Goal: Information Seeking & Learning: Learn about a topic

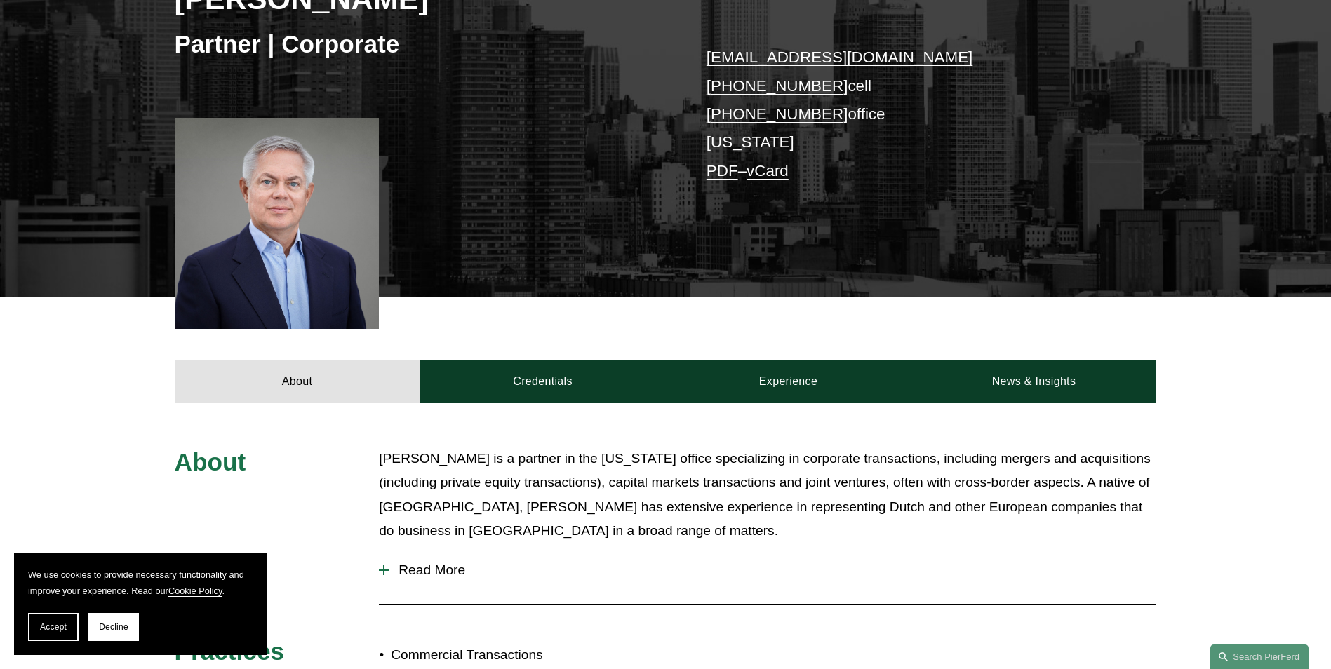
scroll to position [281, 0]
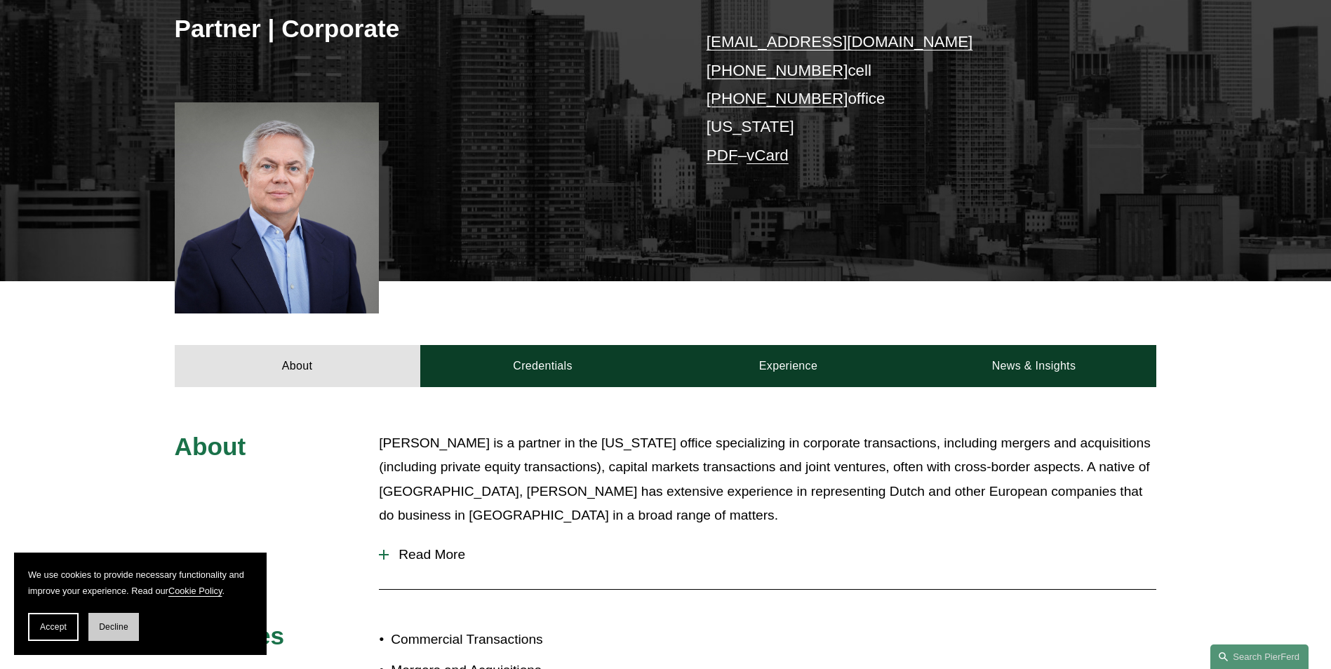
click at [100, 623] on span "Decline" at bounding box center [113, 627] width 29 height 10
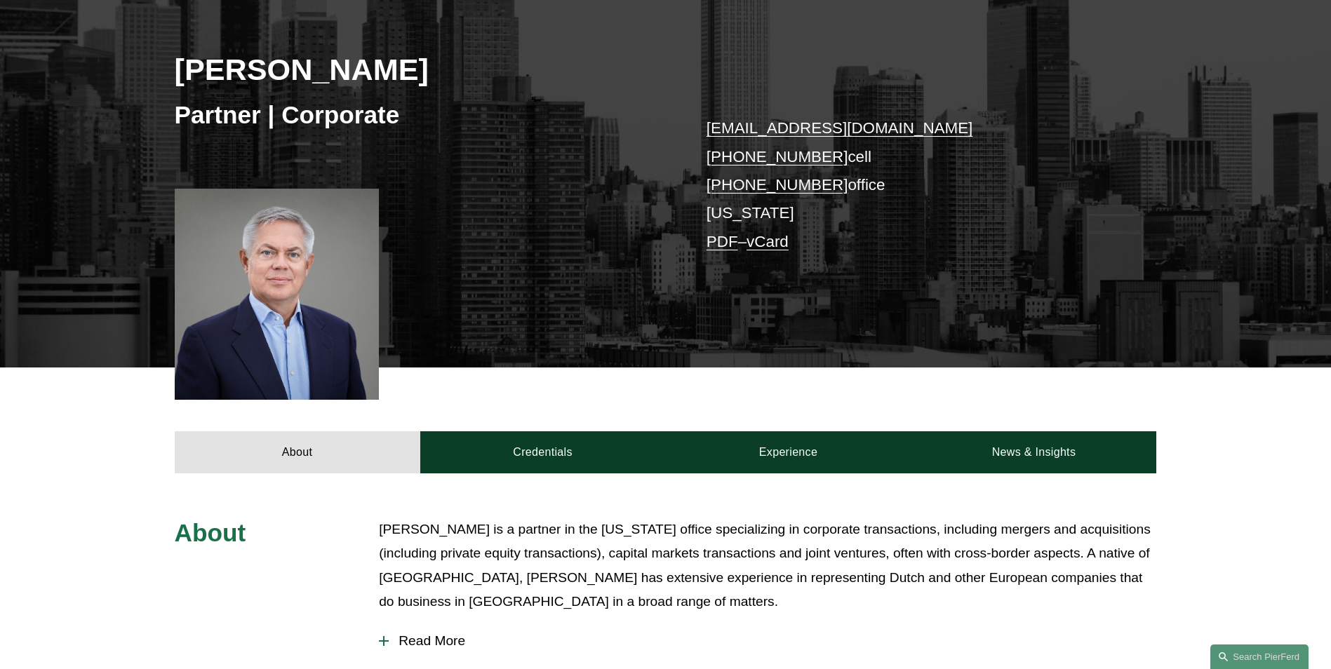
scroll to position [351, 0]
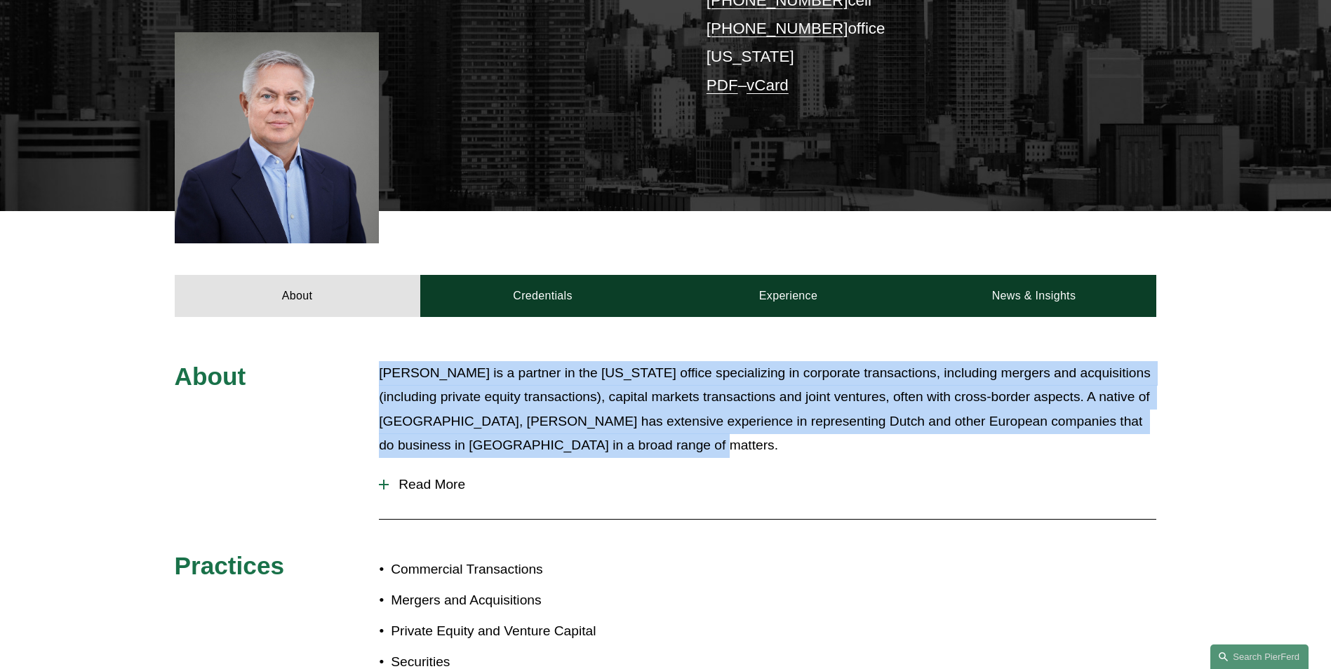
drag, startPoint x: 378, startPoint y: 370, endPoint x: 643, endPoint y: 441, distance: 275.4
click at [643, 441] on div "About Jan Joosten is a partner in the New York office specializing in corporate…" at bounding box center [665, 530] width 1331 height 338
click at [643, 445] on p "Jan Joosten is a partner in the New York office specializing in corporate trans…" at bounding box center [767, 409] width 777 height 97
drag, startPoint x: 636, startPoint y: 448, endPoint x: 373, endPoint y: 385, distance: 271.5
click at [373, 385] on div "About Jan Joosten is a partner in the New York office specializing in corporate…" at bounding box center [665, 530] width 1331 height 338
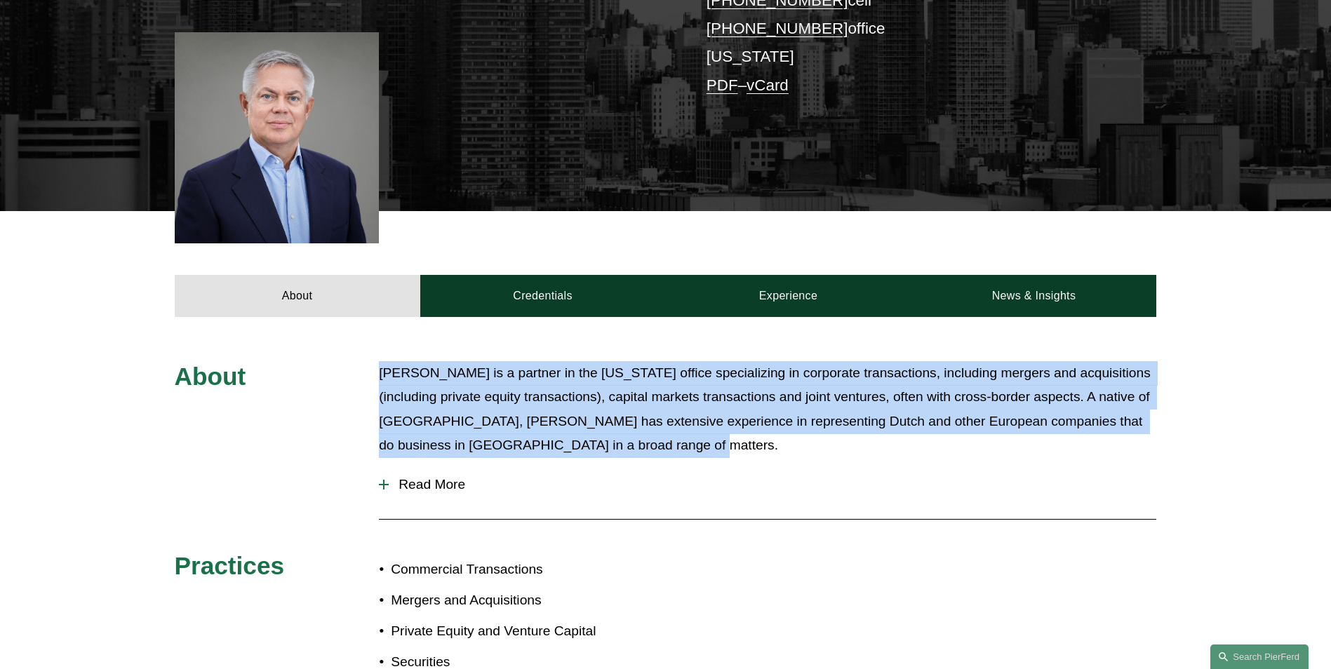
drag, startPoint x: 373, startPoint y: 385, endPoint x: 377, endPoint y: 375, distance: 10.0
click at [377, 375] on div "About Jan Joosten is a partner in the New York office specializing in corporate…" at bounding box center [665, 530] width 1331 height 338
drag, startPoint x: 380, startPoint y: 371, endPoint x: 697, endPoint y: 445, distance: 325.6
click at [697, 445] on p "Jan Joosten is a partner in the New York office specializing in corporate trans…" at bounding box center [767, 409] width 777 height 97
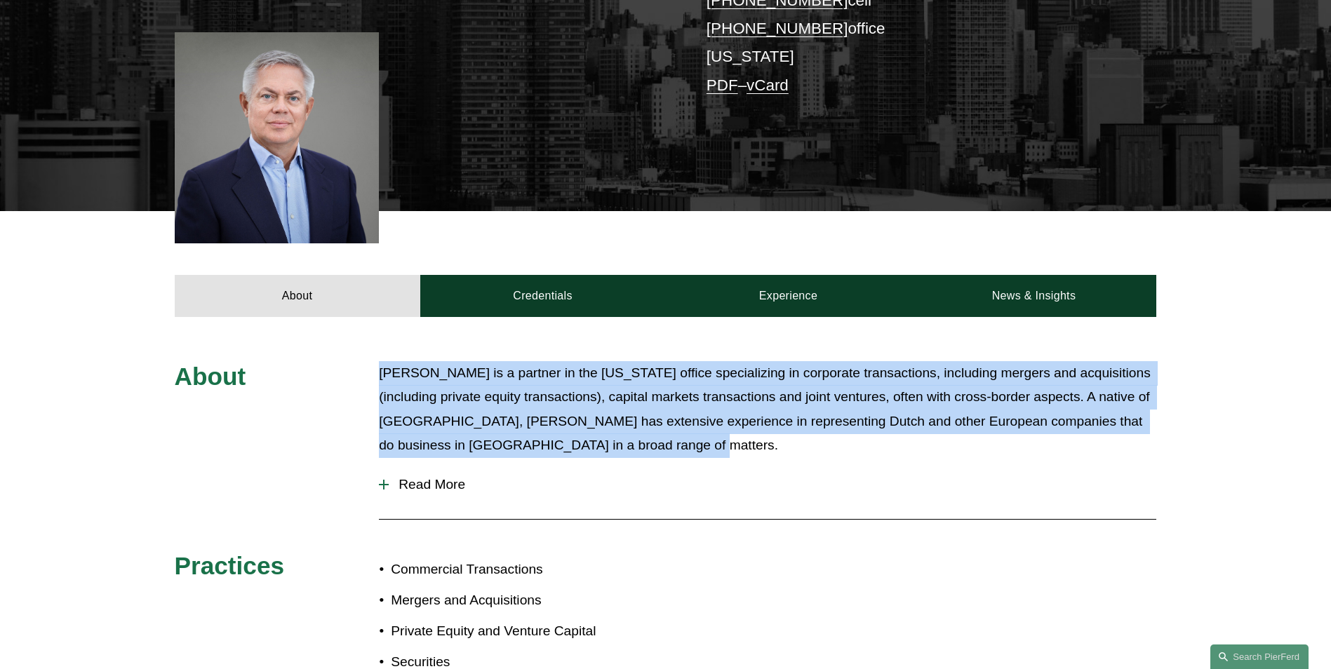
drag, startPoint x: 610, startPoint y: 447, endPoint x: 260, endPoint y: 356, distance: 361.2
click at [260, 356] on div "About Jan Joosten is a partner in the New York office specializing in corporate…" at bounding box center [665, 530] width 1331 height 426
drag, startPoint x: 260, startPoint y: 356, endPoint x: 360, endPoint y: 381, distance: 102.8
click at [360, 381] on div "About Jan Joosten is a partner in the New York office specializing in corporate…" at bounding box center [665, 530] width 1331 height 338
drag, startPoint x: 373, startPoint y: 372, endPoint x: 645, endPoint y: 441, distance: 280.1
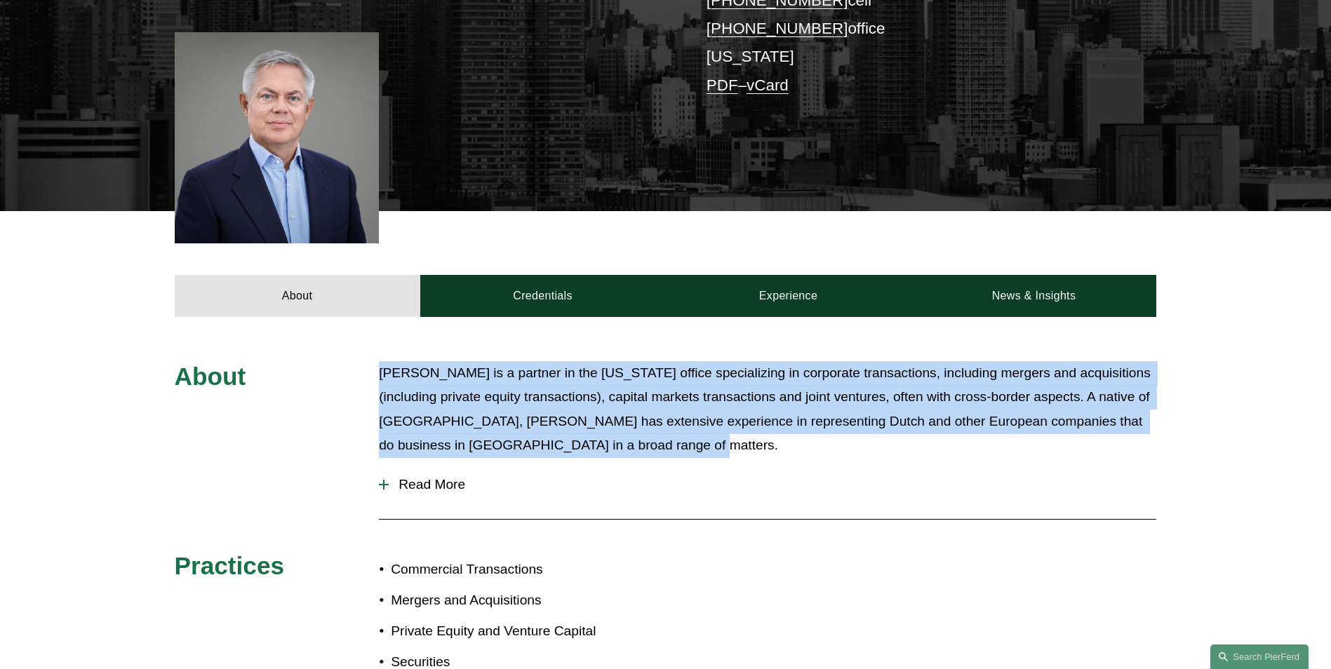
click at [645, 441] on div "About Jan Joosten is a partner in the New York office specializing in corporate…" at bounding box center [665, 530] width 1331 height 338
click at [645, 441] on p "Jan Joosten is a partner in the New York office specializing in corporate trans…" at bounding box center [767, 409] width 777 height 97
drag, startPoint x: 630, startPoint y: 442, endPoint x: 309, endPoint y: 377, distance: 327.9
click at [309, 377] on div "About Jan Joosten is a partner in the New York office specializing in corporate…" at bounding box center [665, 530] width 1331 height 338
drag, startPoint x: 309, startPoint y: 377, endPoint x: 358, endPoint y: 374, distance: 49.2
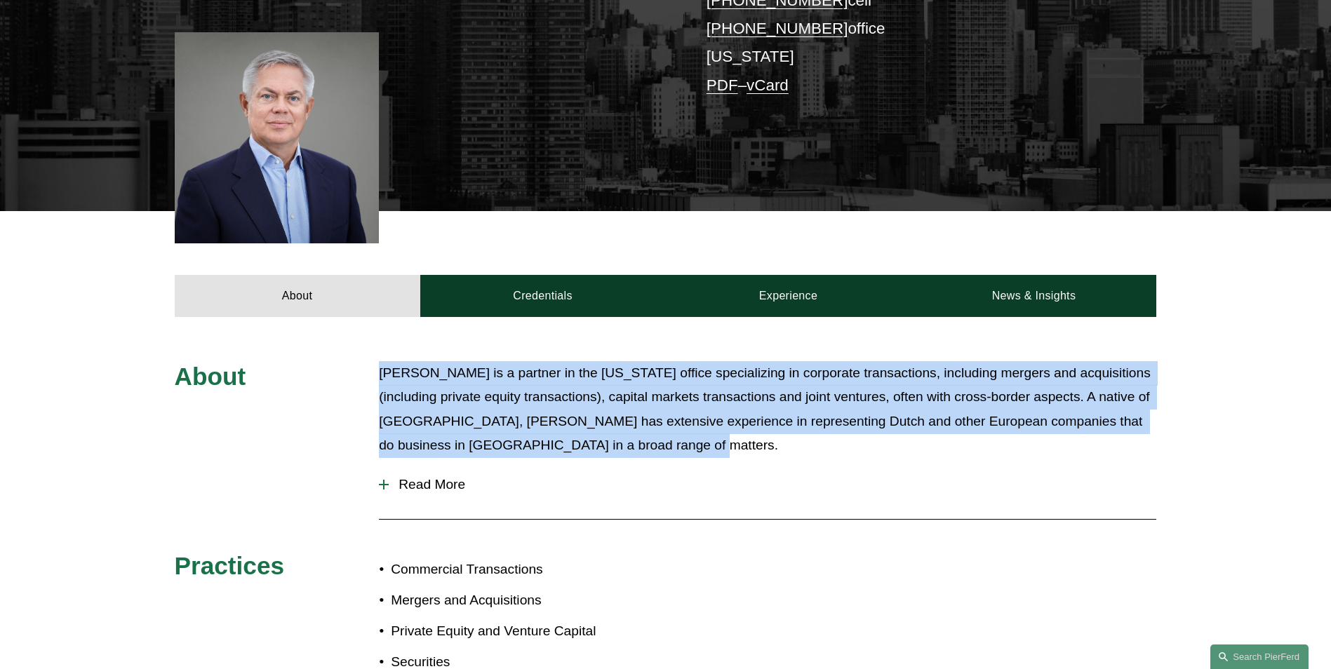
click at [358, 374] on div "About Jan Joosten is a partner in the New York office specializing in corporate…" at bounding box center [665, 530] width 1331 height 338
drag, startPoint x: 366, startPoint y: 370, endPoint x: 679, endPoint y: 454, distance: 323.9
click at [679, 454] on div "About Jan Joosten is a partner in the New York office specializing in corporate…" at bounding box center [665, 530] width 1331 height 338
click at [679, 454] on p "Jan Joosten is a partner in the New York office specializing in corporate trans…" at bounding box center [767, 409] width 777 height 97
drag, startPoint x: 631, startPoint y: 448, endPoint x: 314, endPoint y: 375, distance: 324.8
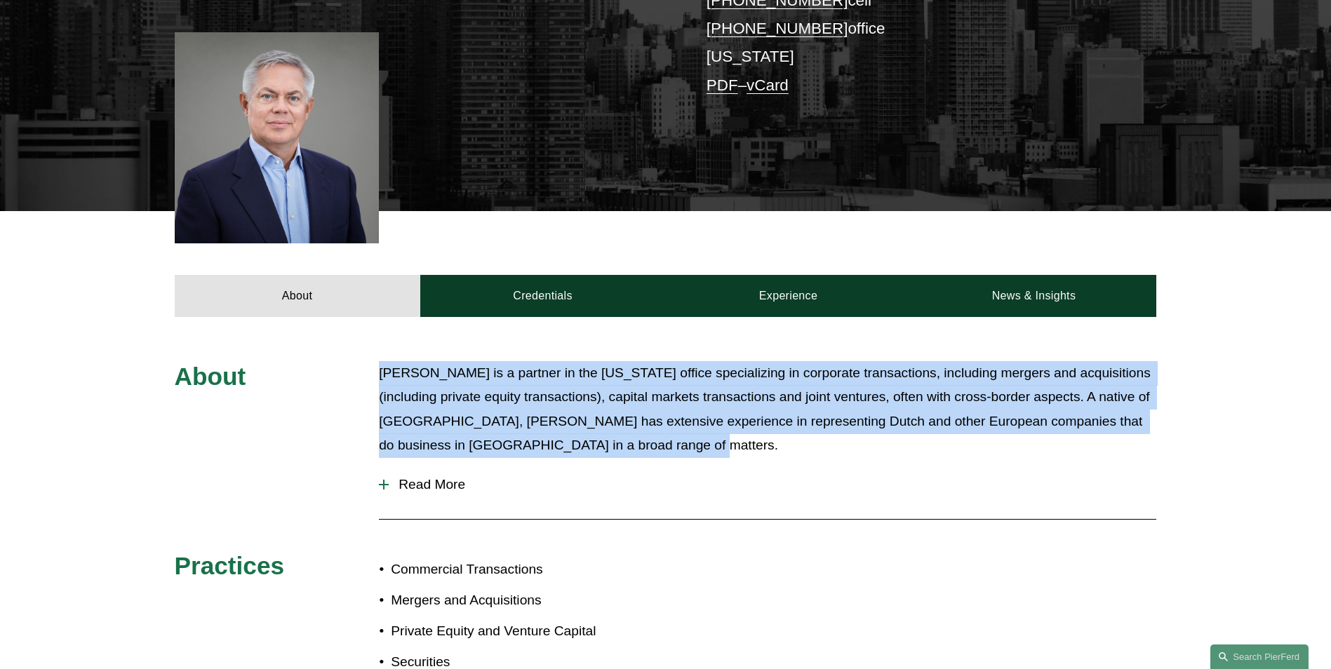
click at [314, 375] on div "About Jan Joosten is a partner in the New York office specializing in corporate…" at bounding box center [665, 530] width 1331 height 338
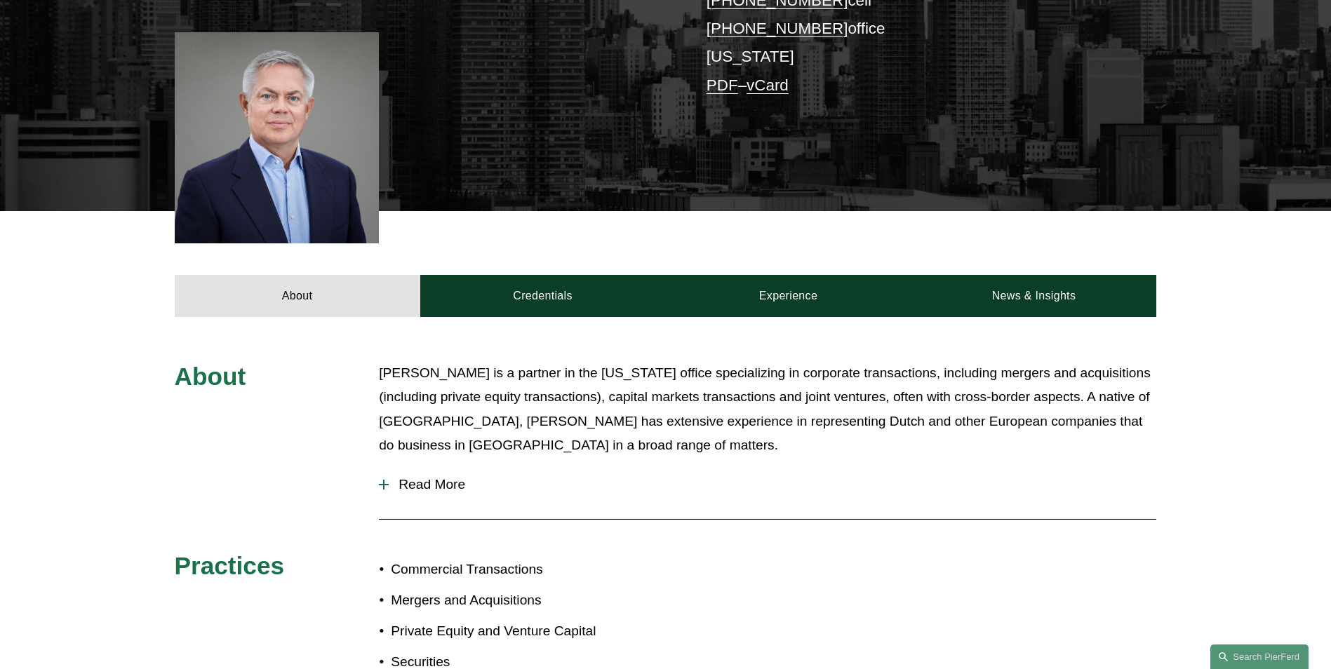
click at [1252, 494] on div "About Jan Joosten is a partner in the New York office specializing in corporate…" at bounding box center [665, 530] width 1331 height 338
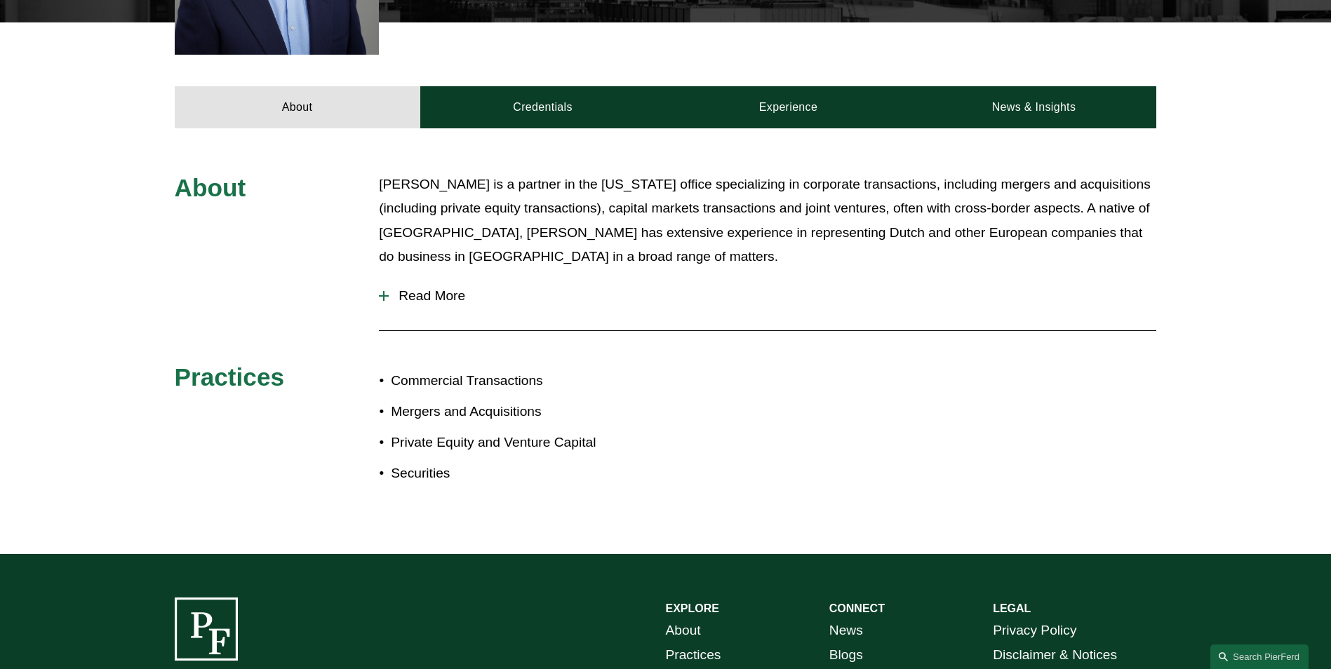
scroll to position [561, 0]
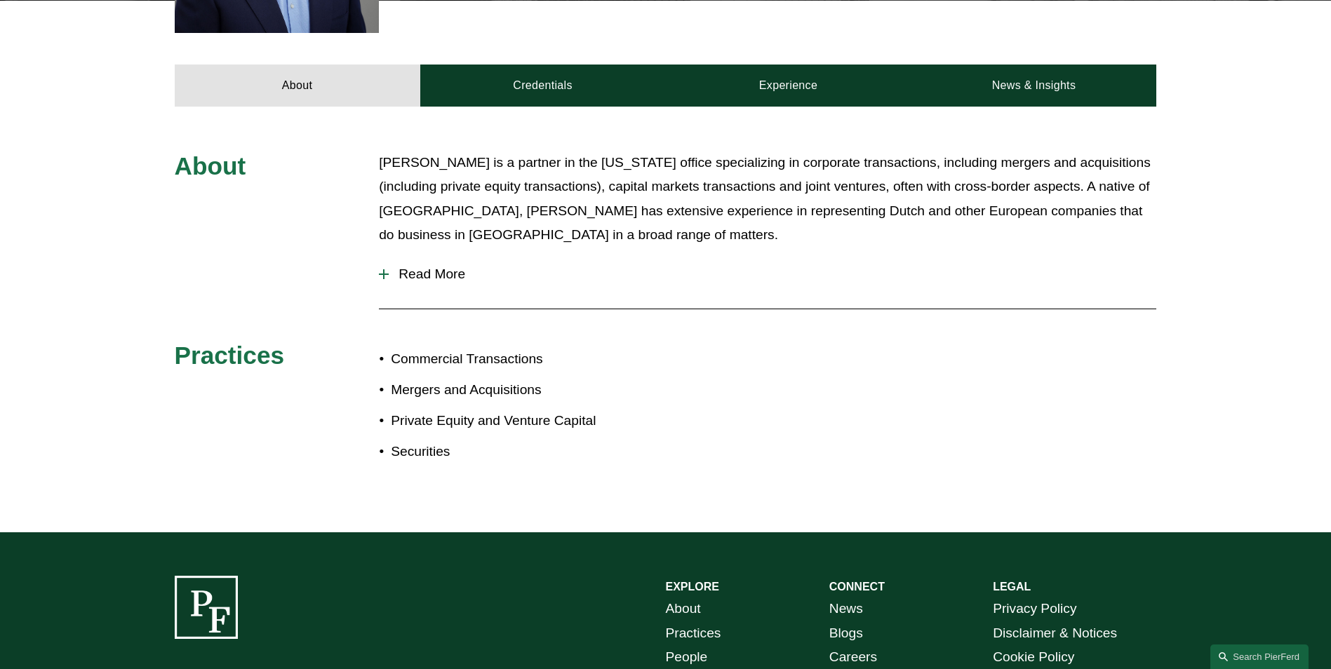
click at [415, 276] on span "Read More" at bounding box center [773, 274] width 768 height 15
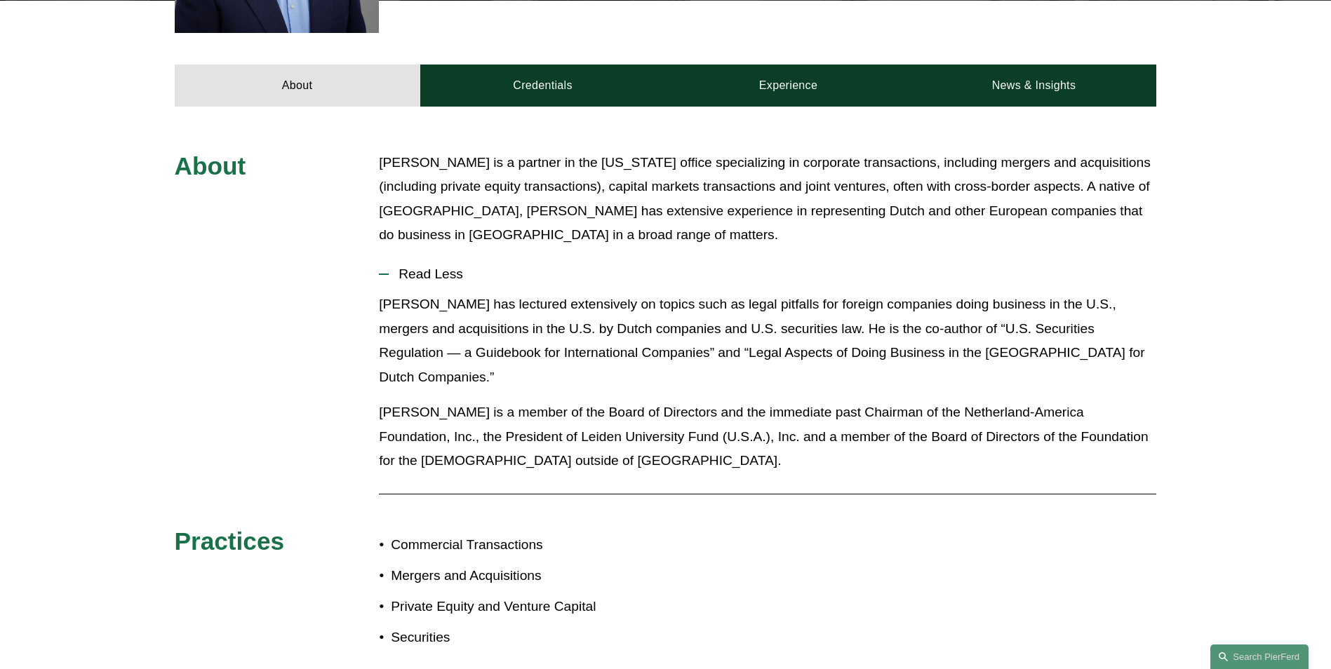
click at [444, 291] on button "Read Less" at bounding box center [767, 274] width 777 height 36
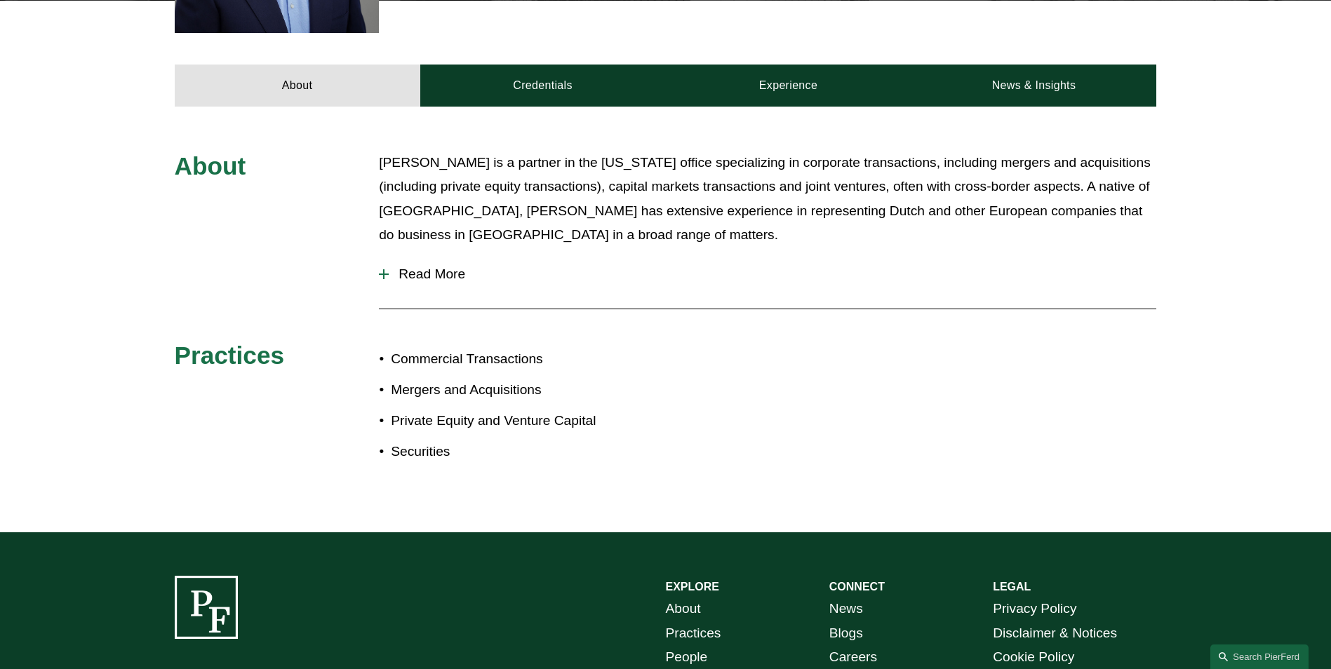
click at [441, 282] on span "Read More" at bounding box center [773, 274] width 768 height 15
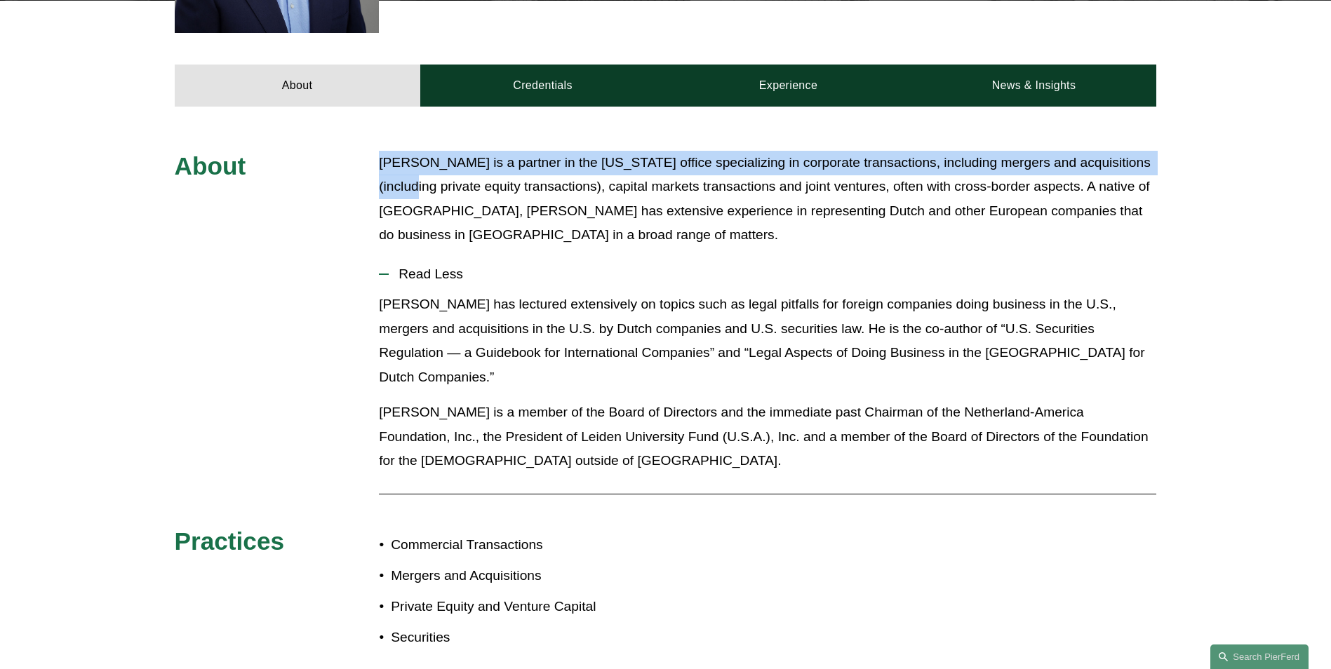
drag, startPoint x: 379, startPoint y: 164, endPoint x: 1164, endPoint y: 175, distance: 785.3
click at [1164, 175] on div "About Jan Joosten is a partner in the New York office specializing in corporate…" at bounding box center [665, 412] width 1331 height 523
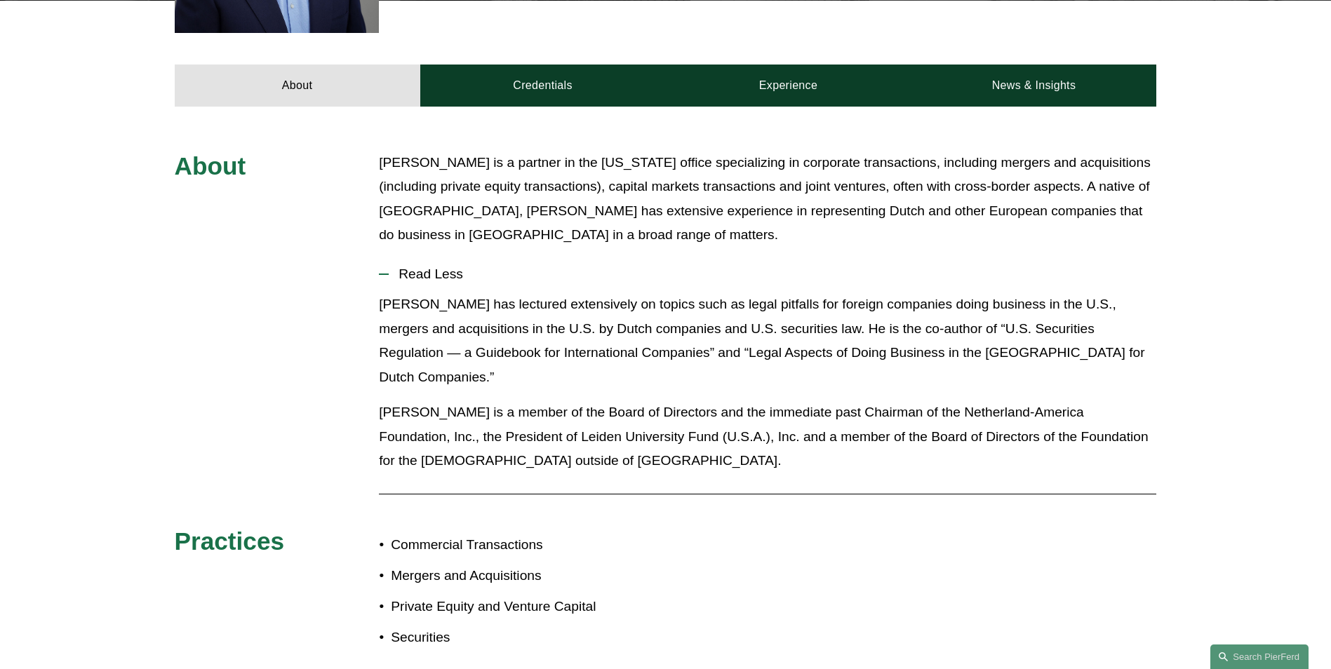
drag, startPoint x: 1164, startPoint y: 175, endPoint x: 584, endPoint y: 201, distance: 580.9
click at [587, 201] on p "Jan Joosten is a partner in the New York office specializing in corporate trans…" at bounding box center [767, 199] width 777 height 97
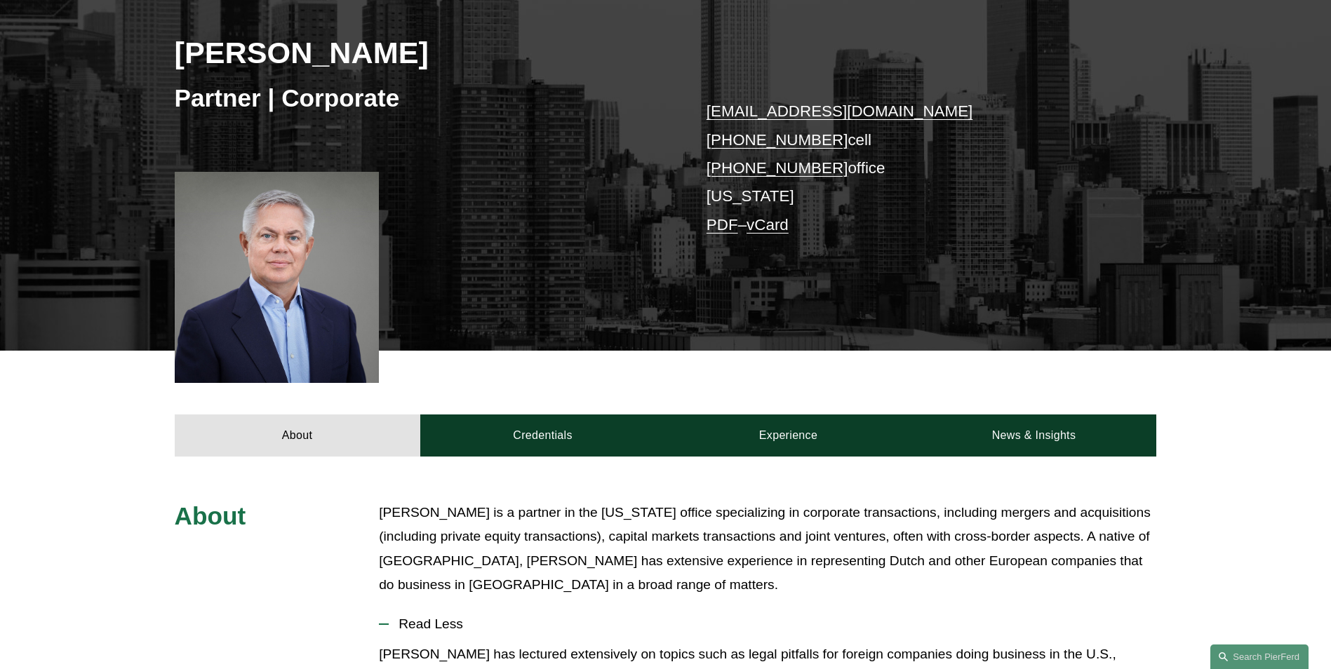
scroll to position [211, 0]
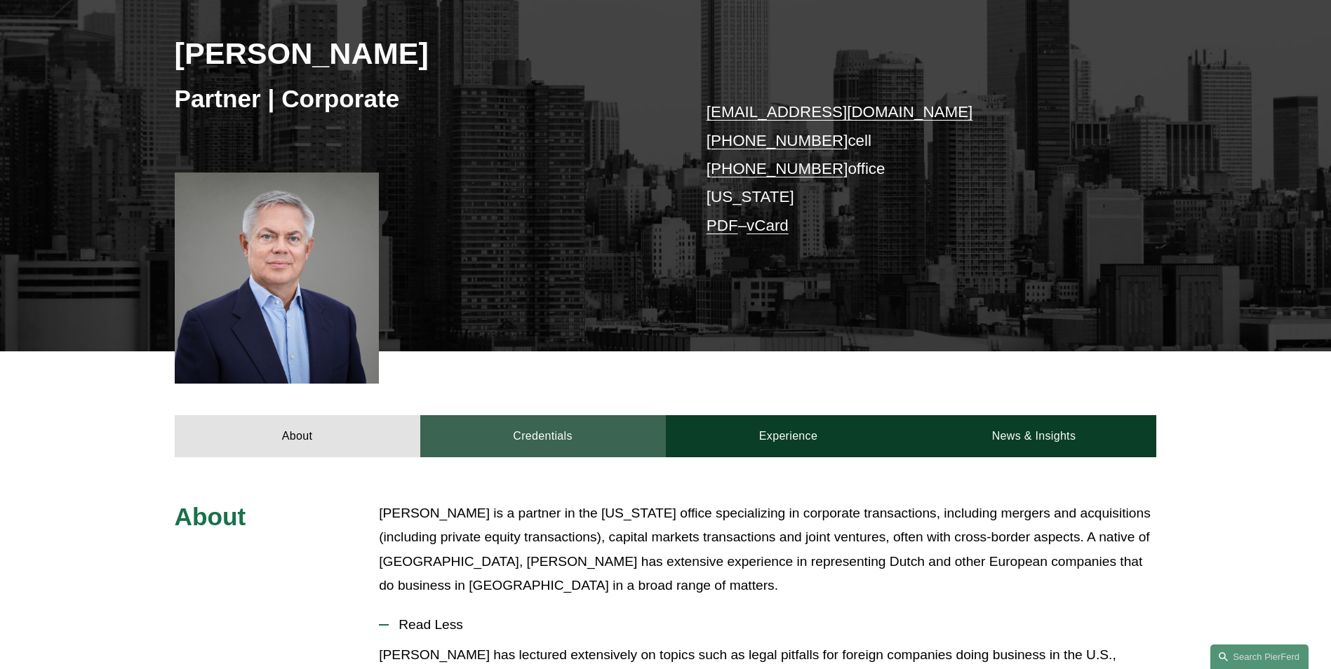
click at [540, 449] on link "Credentials" at bounding box center [543, 436] width 246 height 42
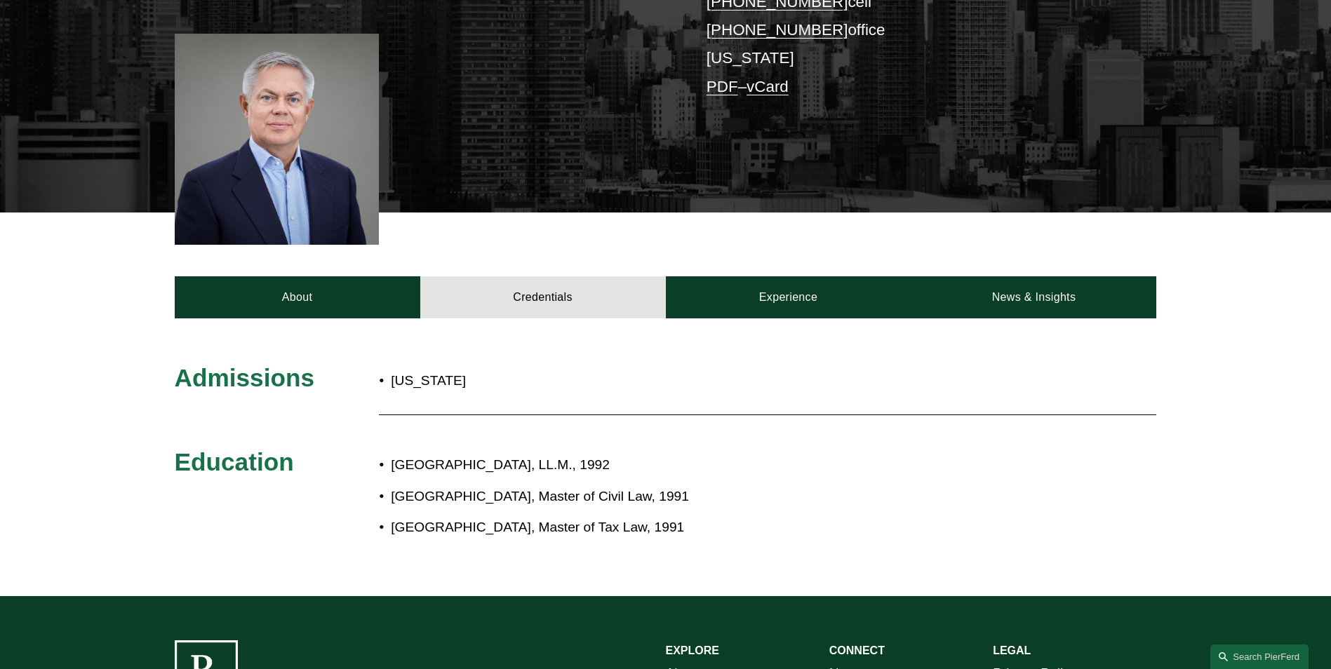
scroll to position [351, 0]
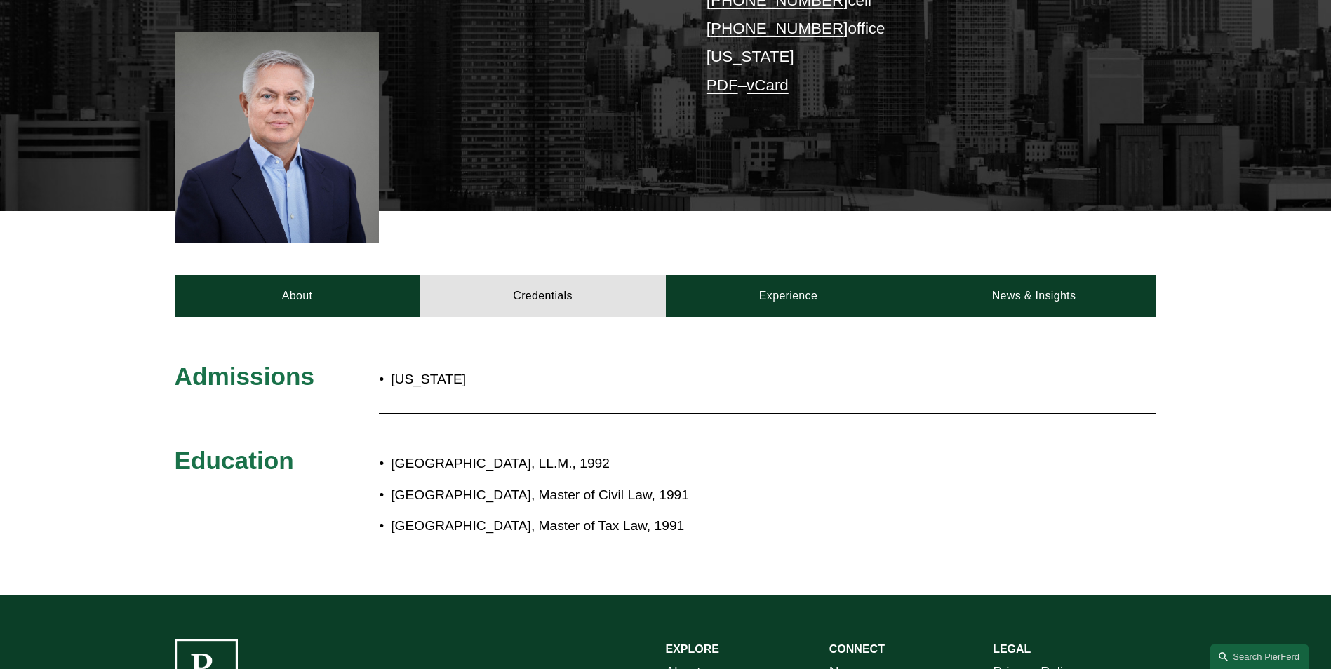
drag, startPoint x: 394, startPoint y: 461, endPoint x: 615, endPoint y: 453, distance: 220.5
click at [615, 453] on p "Harvard Law School, LL.M., 1992" at bounding box center [712, 464] width 643 height 25
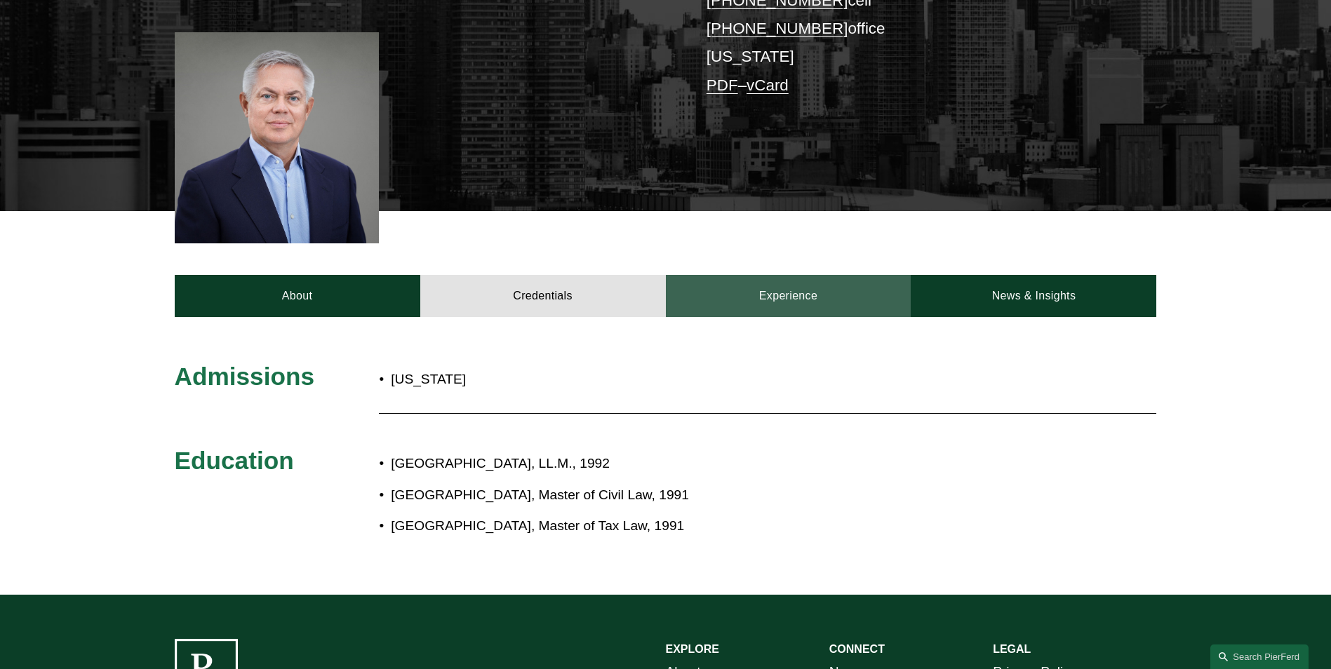
drag, startPoint x: 615, startPoint y: 453, endPoint x: 799, endPoint y: 305, distance: 236.1
click at [799, 305] on link "Experience" at bounding box center [789, 296] width 246 height 42
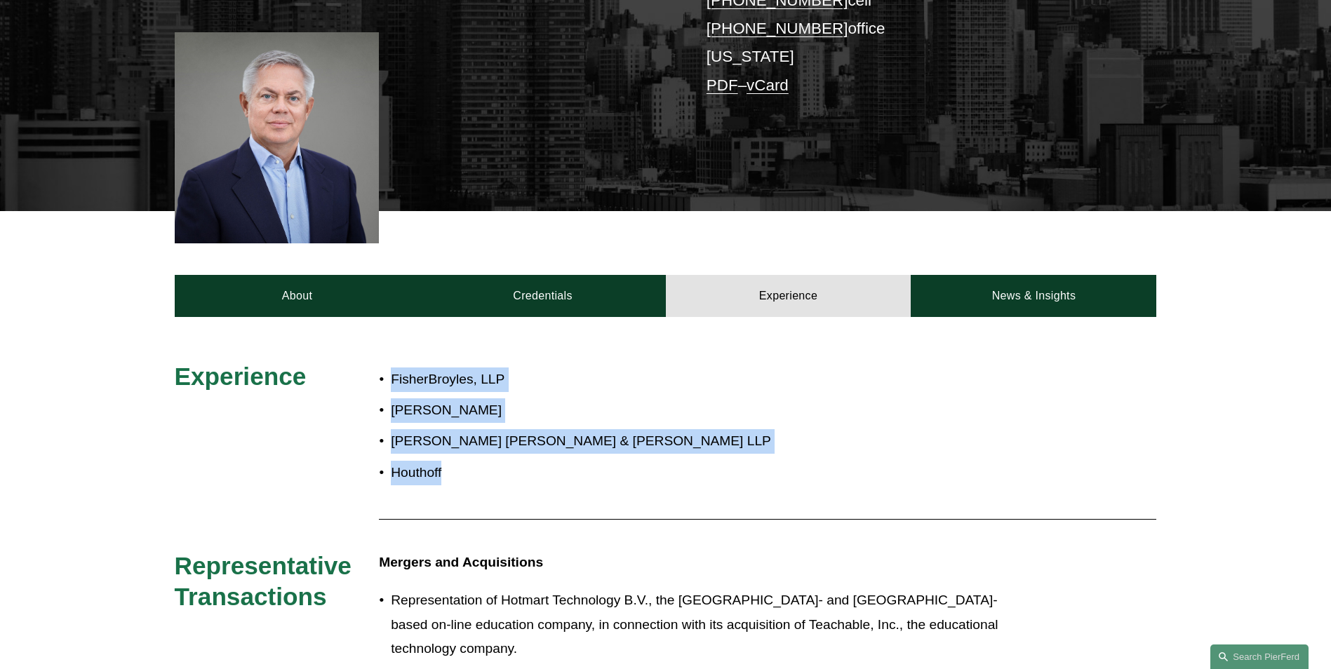
drag, startPoint x: 391, startPoint y: 378, endPoint x: 453, endPoint y: 476, distance: 115.4
click at [453, 476] on ul "FisherBroyles, LLP Baker McKenzie Hughes Hubbard & Reed LLP Houthoff" at bounding box center [706, 426] width 655 height 117
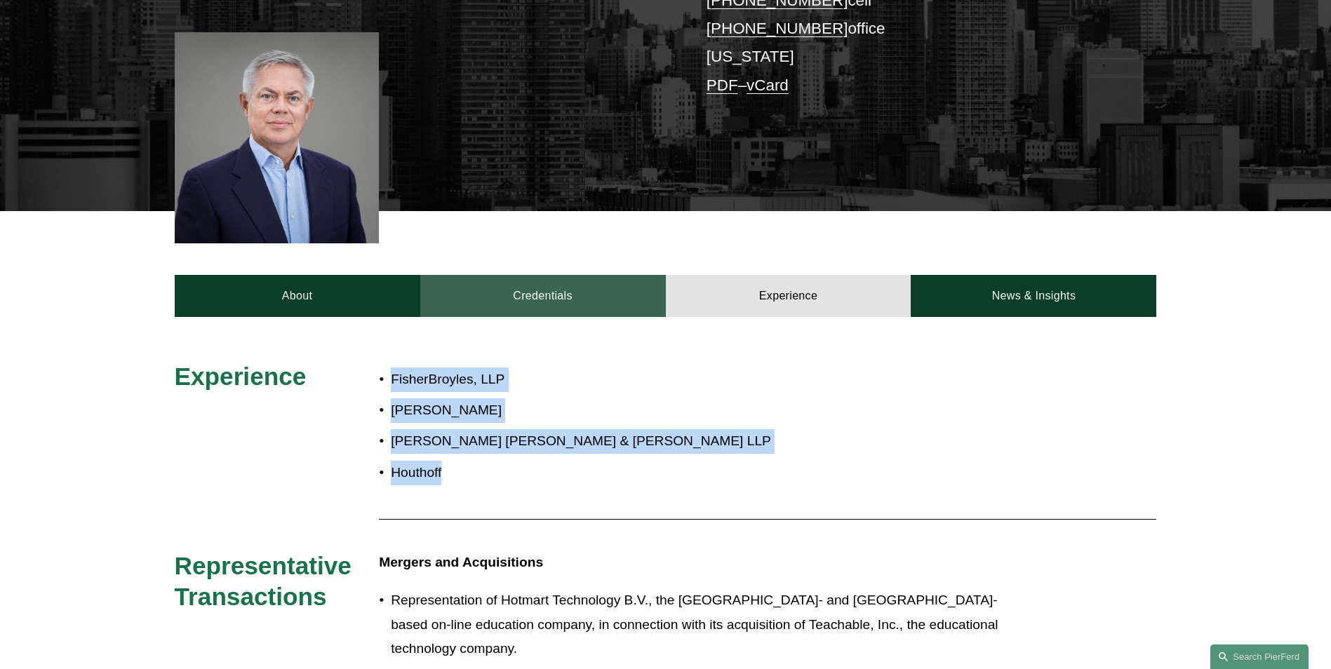
drag, startPoint x: 453, startPoint y: 476, endPoint x: 475, endPoint y: 291, distance: 185.9
click at [531, 309] on link "Credentials" at bounding box center [543, 296] width 246 height 42
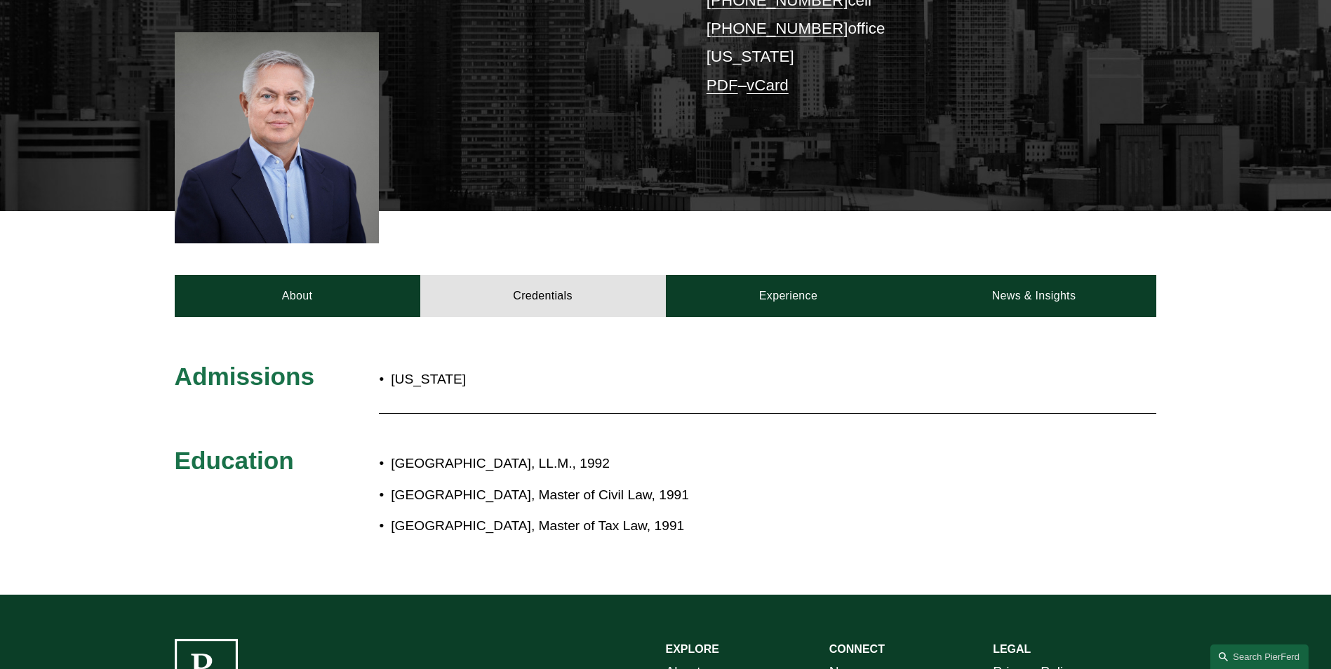
drag, startPoint x: 605, startPoint y: 464, endPoint x: 394, endPoint y: 461, distance: 210.5
click at [394, 461] on p "Harvard Law School, LL.M., 1992" at bounding box center [712, 464] width 643 height 25
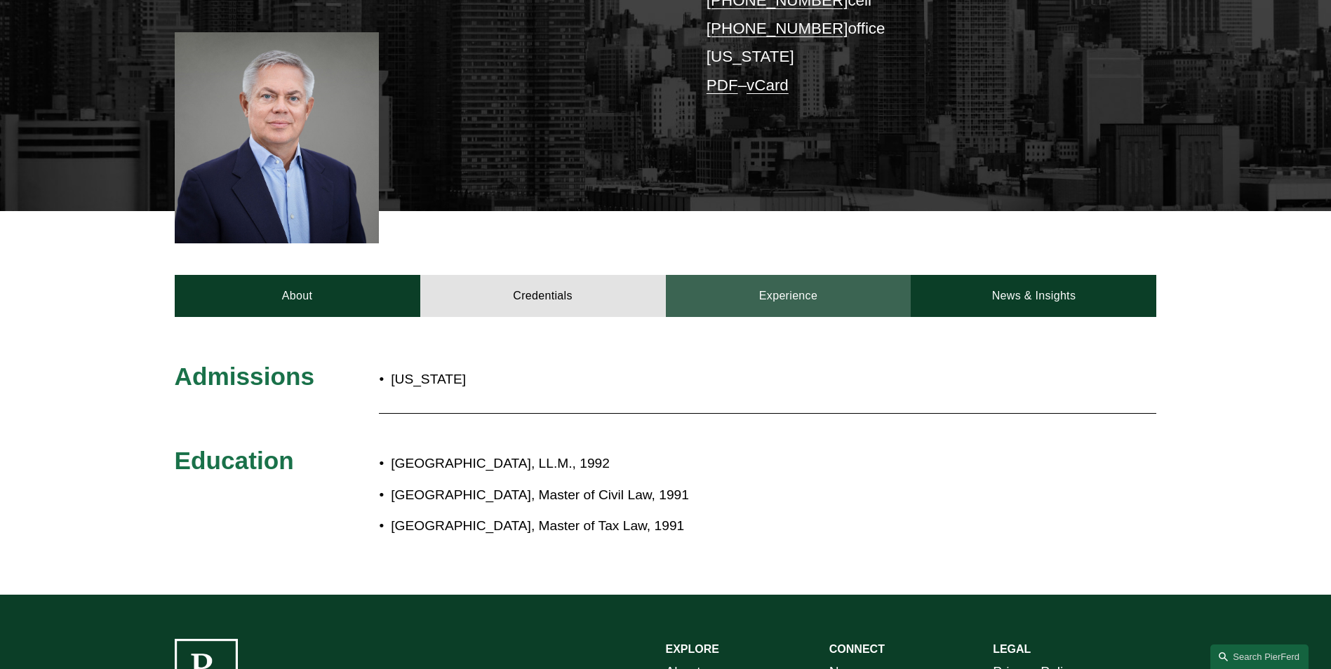
click at [803, 281] on link "Experience" at bounding box center [789, 296] width 246 height 42
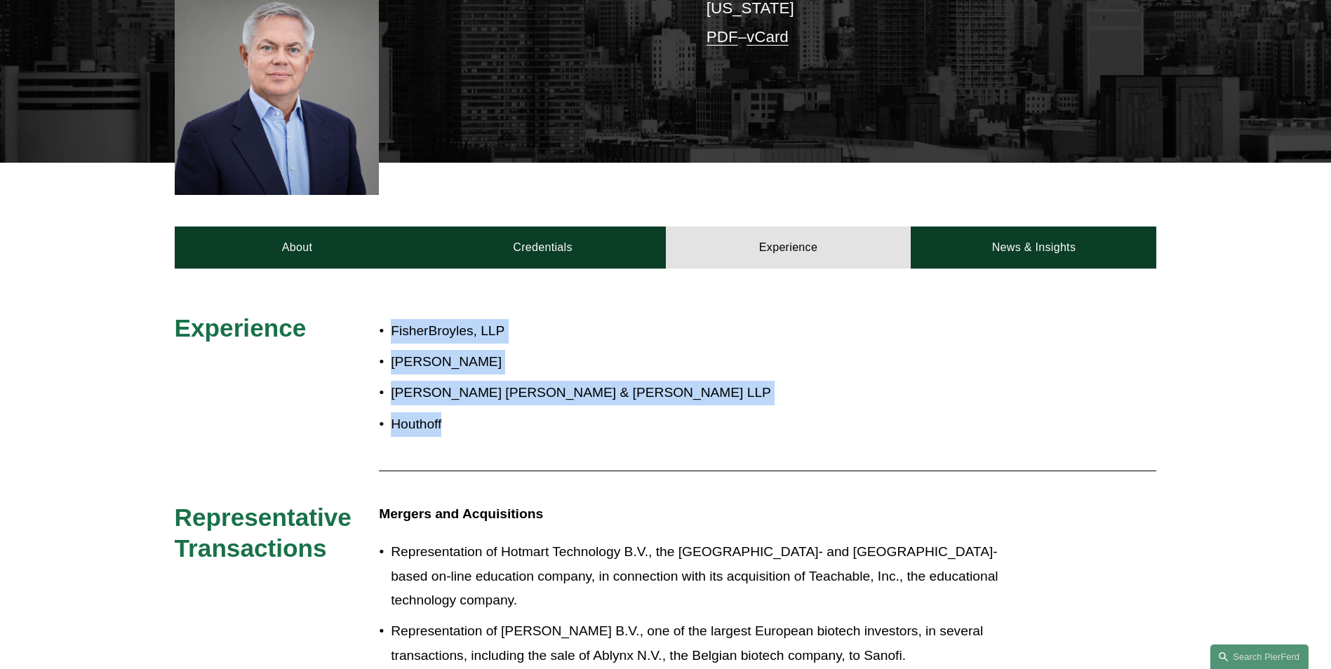
scroll to position [421, 0]
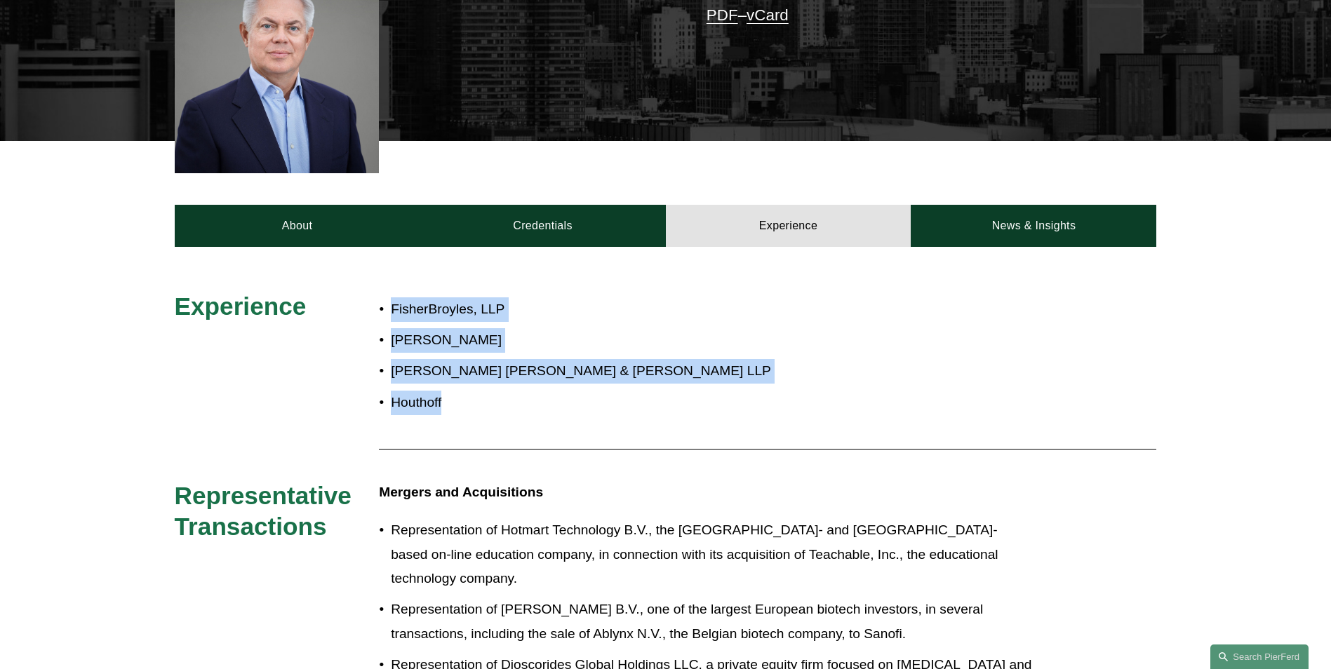
drag, startPoint x: 381, startPoint y: 308, endPoint x: 458, endPoint y: 408, distance: 126.6
click at [458, 408] on ul "FisherBroyles, LLP Baker McKenzie Hughes Hubbard & Reed LLP Houthoff" at bounding box center [706, 356] width 655 height 117
click at [465, 384] on p "Hughes Hubbard & Reed LLP" at bounding box center [712, 371] width 643 height 25
drag, startPoint x: 458, startPoint y: 403, endPoint x: 393, endPoint y: 311, distance: 112.9
click at [393, 311] on ul "FisherBroyles, LLP Baker McKenzie Hughes Hubbard & Reed LLP Houthoff" at bounding box center [706, 356] width 655 height 117
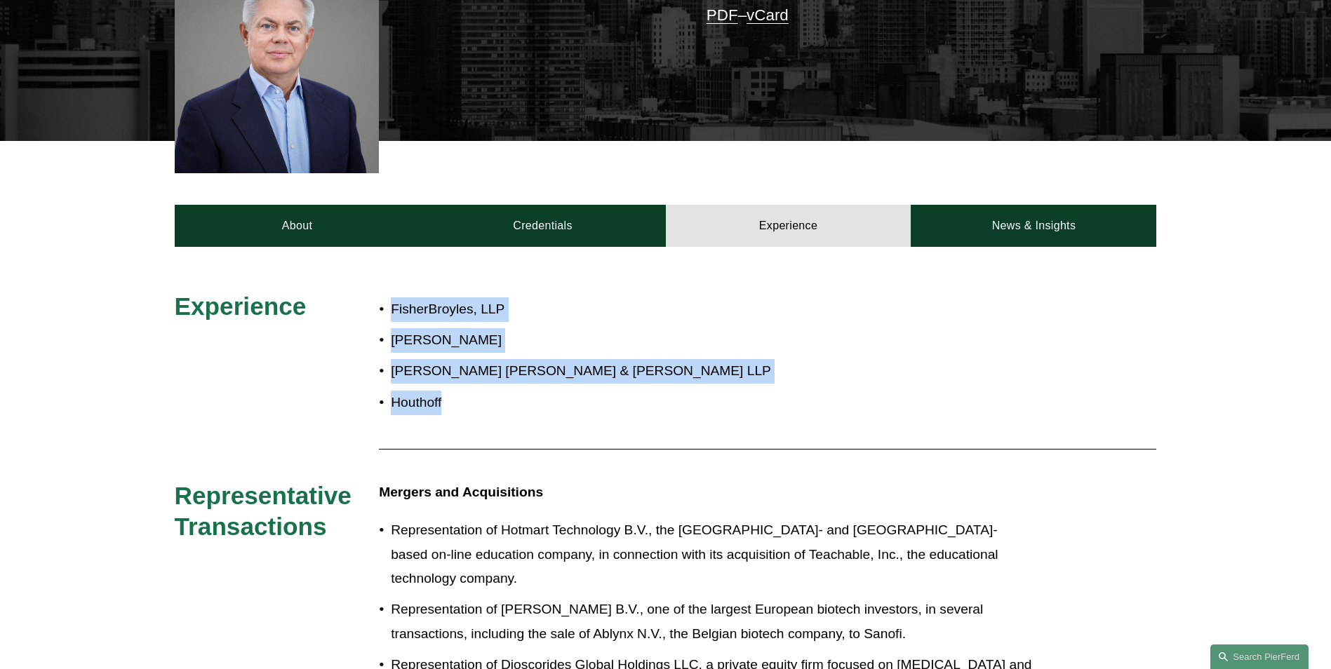
click at [393, 311] on p "FisherBroyles, LLP" at bounding box center [712, 310] width 643 height 25
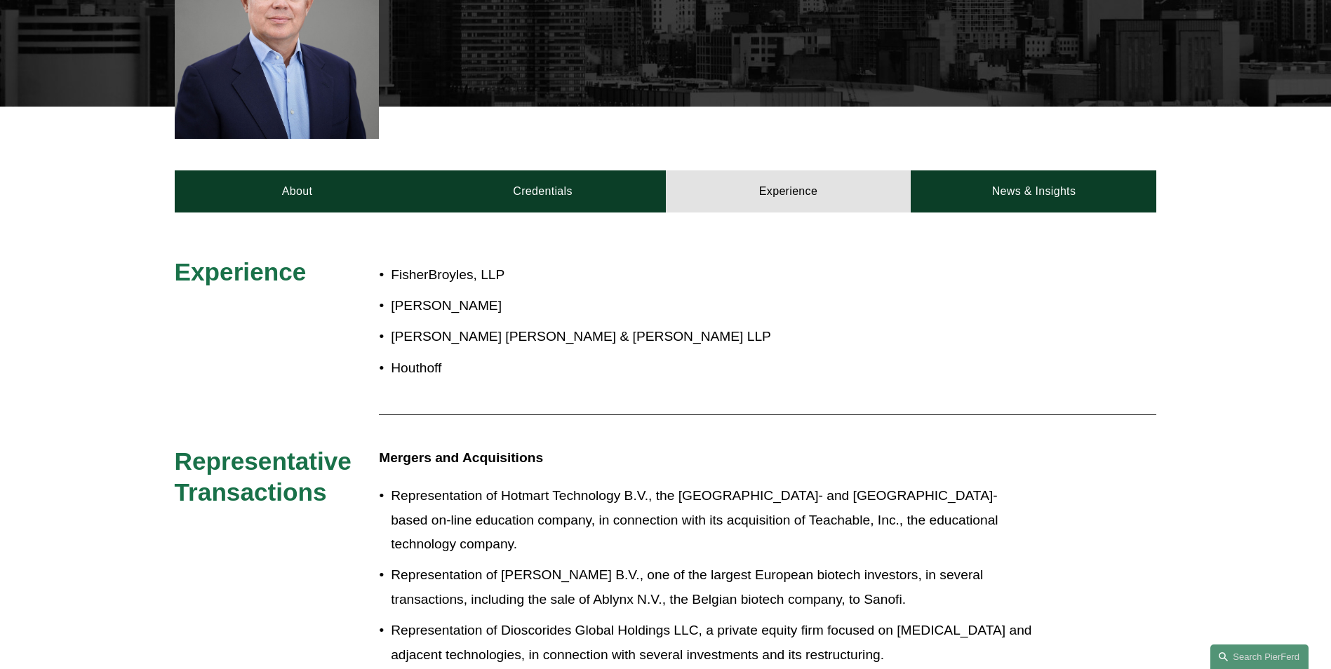
scroll to position [561, 0]
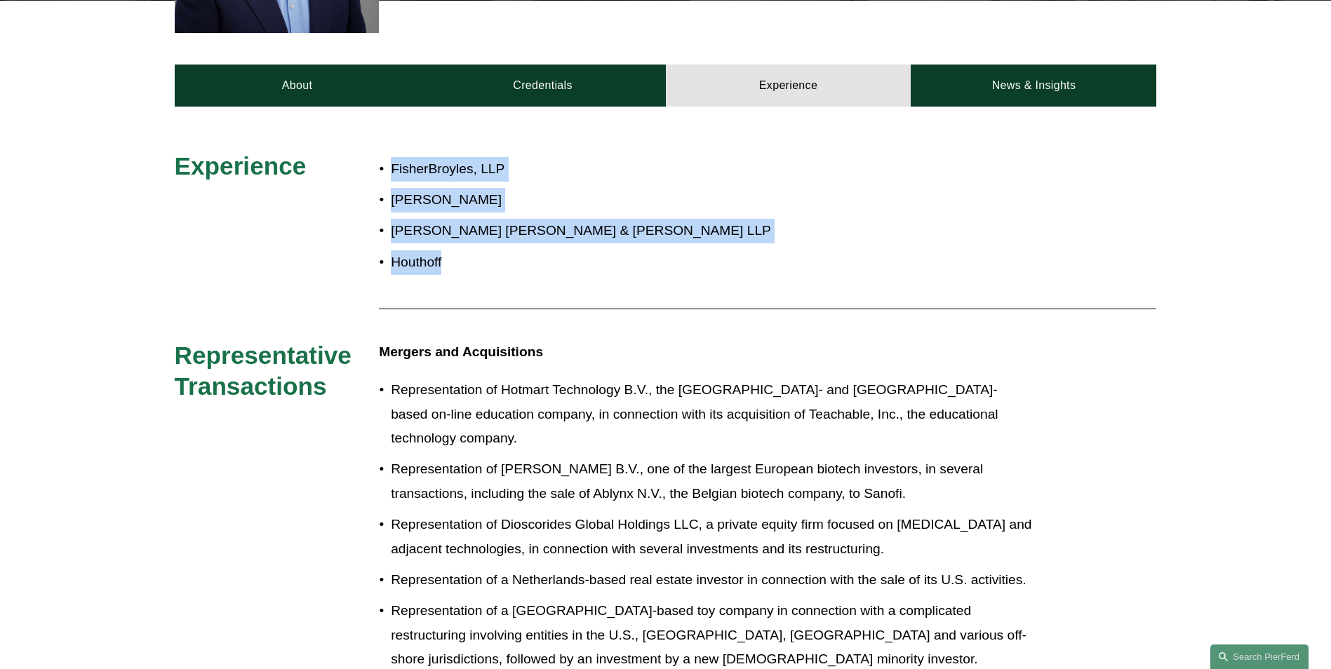
drag, startPoint x: 378, startPoint y: 170, endPoint x: 453, endPoint y: 258, distance: 116.0
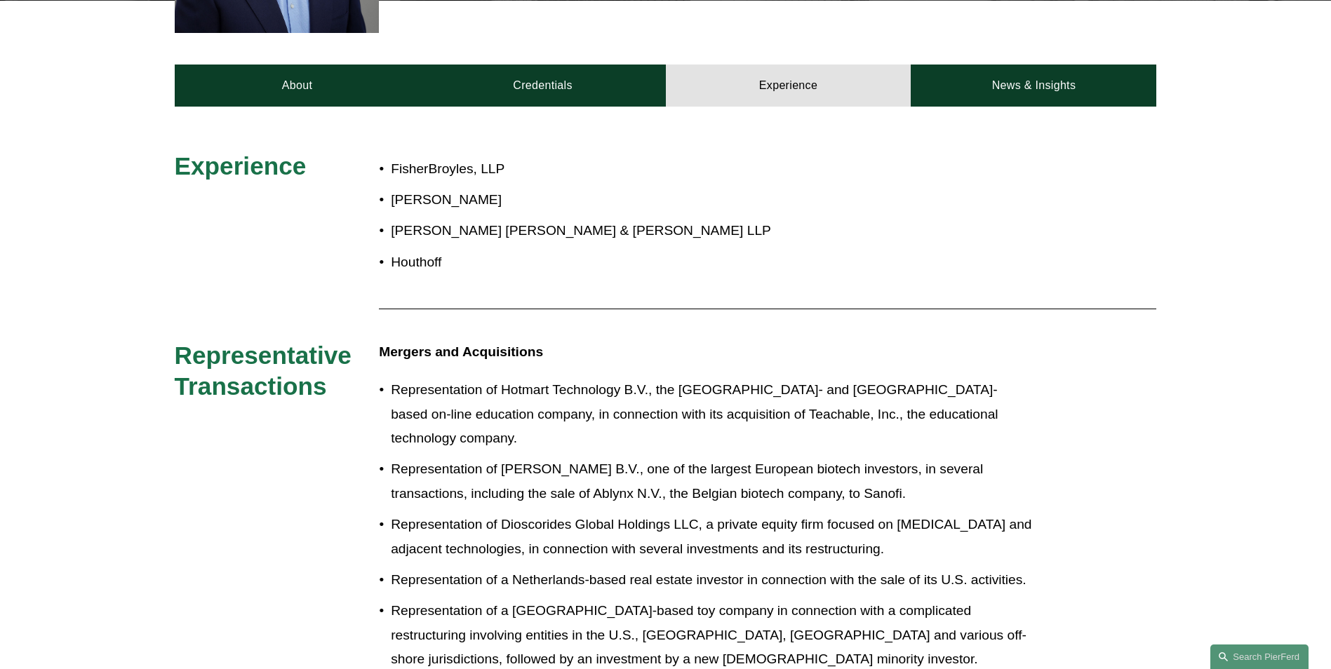
drag, startPoint x: 453, startPoint y: 258, endPoint x: 469, endPoint y: 301, distance: 45.7
click at [469, 301] on div at bounding box center [767, 308] width 777 height 21
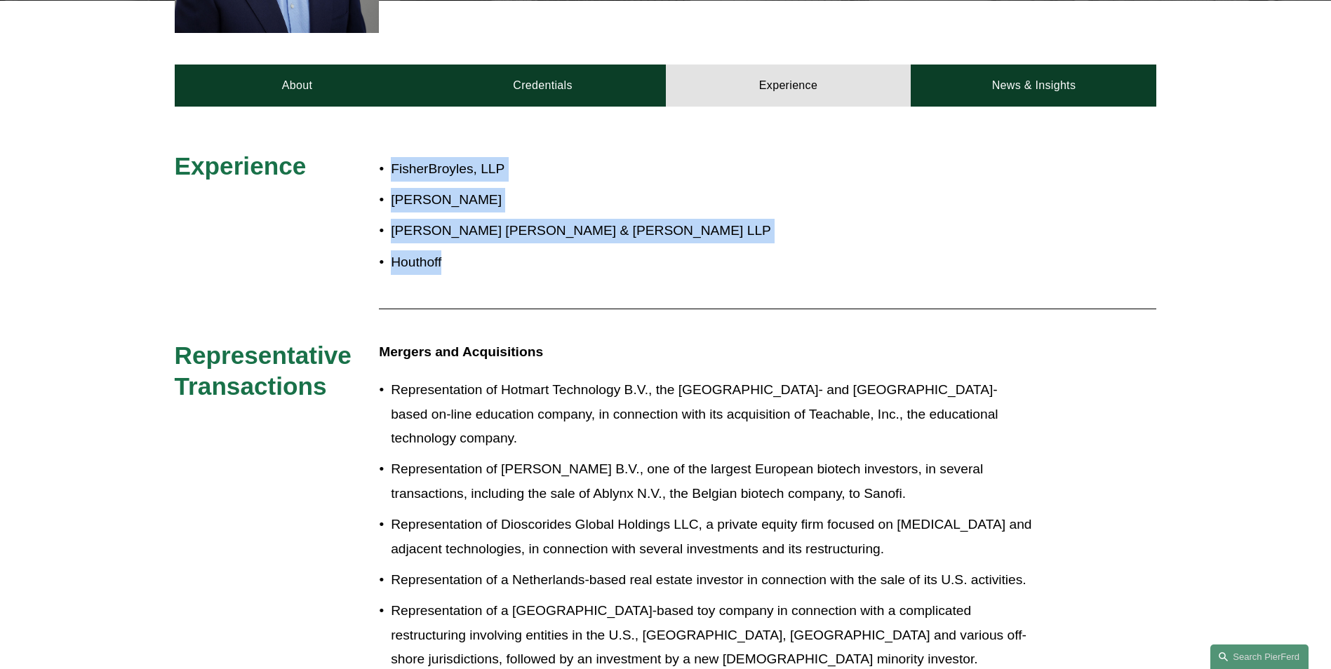
drag, startPoint x: 451, startPoint y: 263, endPoint x: 375, endPoint y: 172, distance: 118.6
drag, startPoint x: 375, startPoint y: 172, endPoint x: 385, endPoint y: 169, distance: 10.2
click at [391, 169] on p "FisherBroyles, LLP" at bounding box center [712, 169] width 643 height 25
drag, startPoint x: 385, startPoint y: 169, endPoint x: 489, endPoint y: 277, distance: 149.9
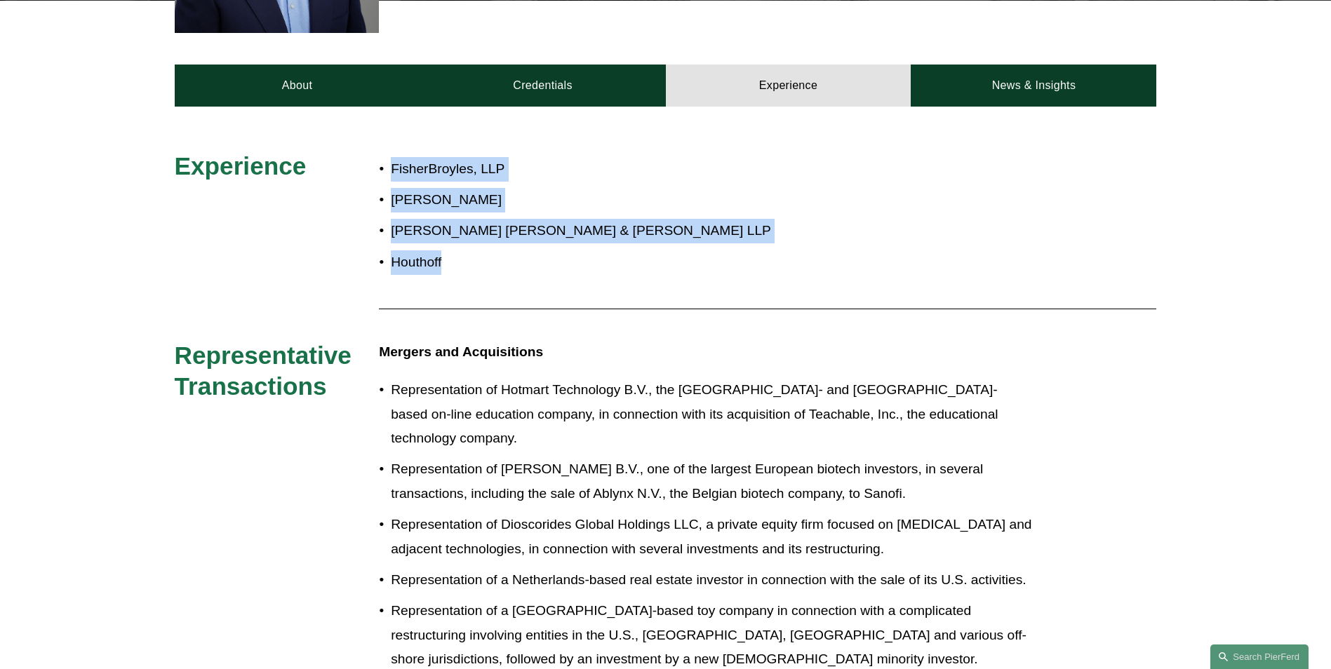
click at [489, 277] on div "FisherBroyles, LLP Baker McKenzie Hughes Hubbard & Reed LLP Houthoff" at bounding box center [706, 216] width 655 height 131
drag, startPoint x: 441, startPoint y: 242, endPoint x: 380, endPoint y: 171, distance: 94.5
click at [380, 171] on ul "FisherBroyles, LLP Baker McKenzie Hughes Hubbard & Reed LLP Houthoff" at bounding box center [706, 215] width 655 height 117
drag, startPoint x: 380, startPoint y: 171, endPoint x: 395, endPoint y: 168, distance: 15.7
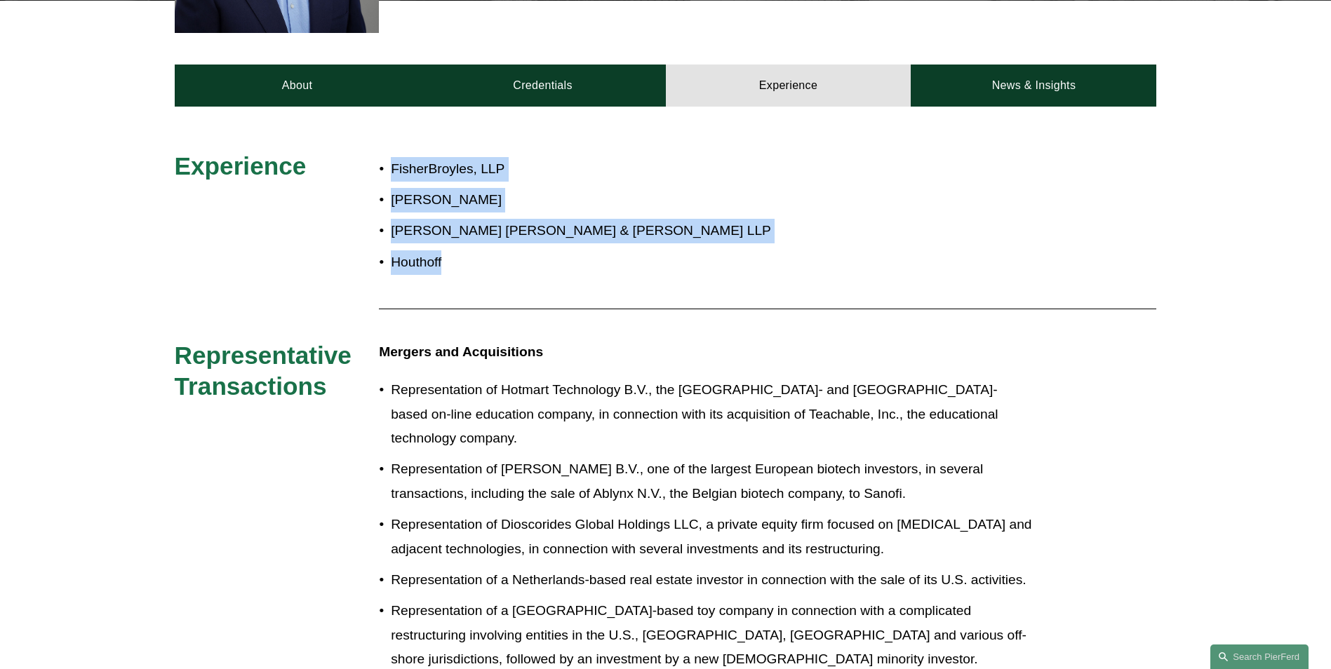
click at [395, 168] on p "FisherBroyles, LLP" at bounding box center [712, 169] width 643 height 25
click at [394, 166] on p "FisherBroyles, LLP" at bounding box center [712, 169] width 643 height 25
click at [391, 163] on p "FisherBroyles, LLP" at bounding box center [712, 169] width 643 height 25
drag, startPoint x: 389, startPoint y: 168, endPoint x: 449, endPoint y: 261, distance: 110.2
click at [449, 261] on ul "FisherBroyles, LLP Baker McKenzie Hughes Hubbard & Reed LLP Houthoff" at bounding box center [706, 215] width 655 height 117
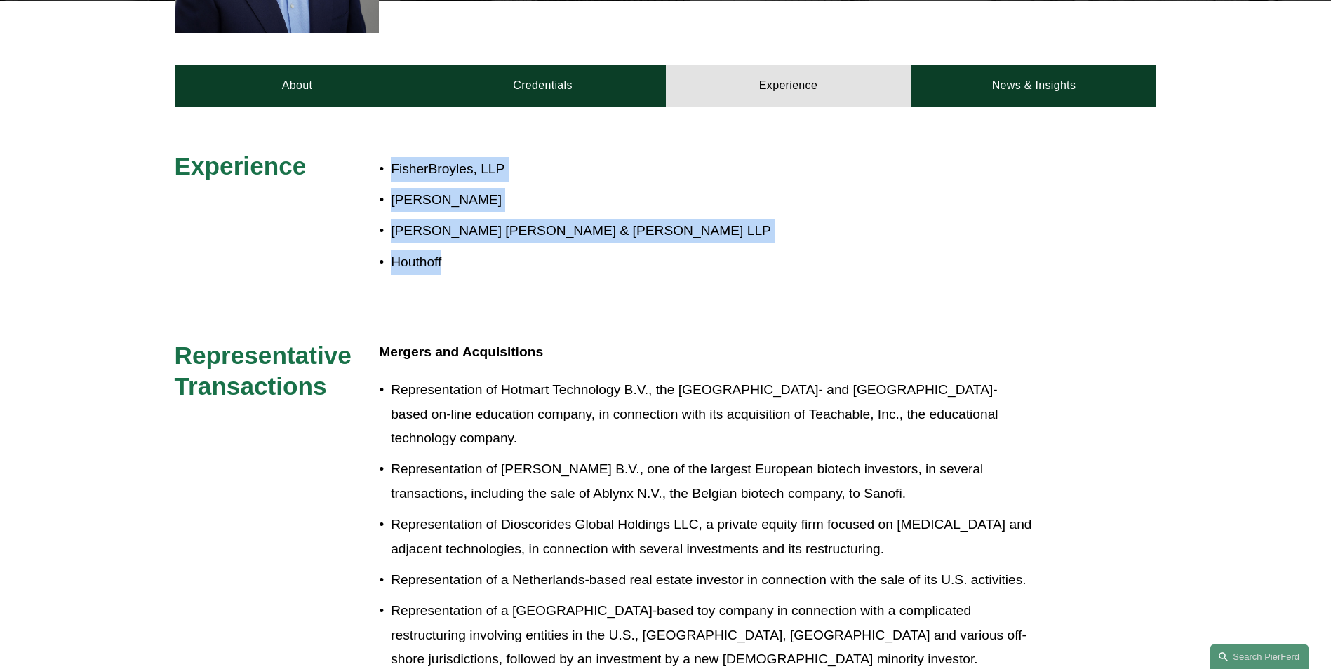
click at [451, 264] on p "Houthoff" at bounding box center [712, 263] width 643 height 25
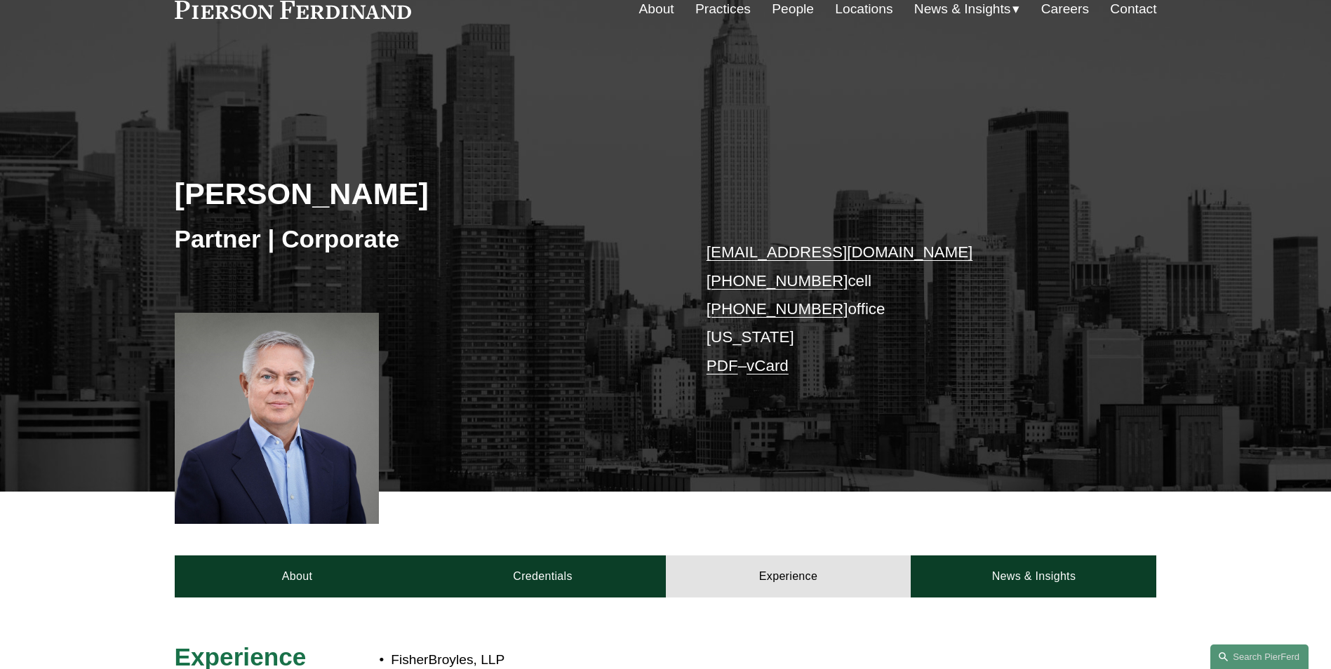
scroll to position [0, 0]
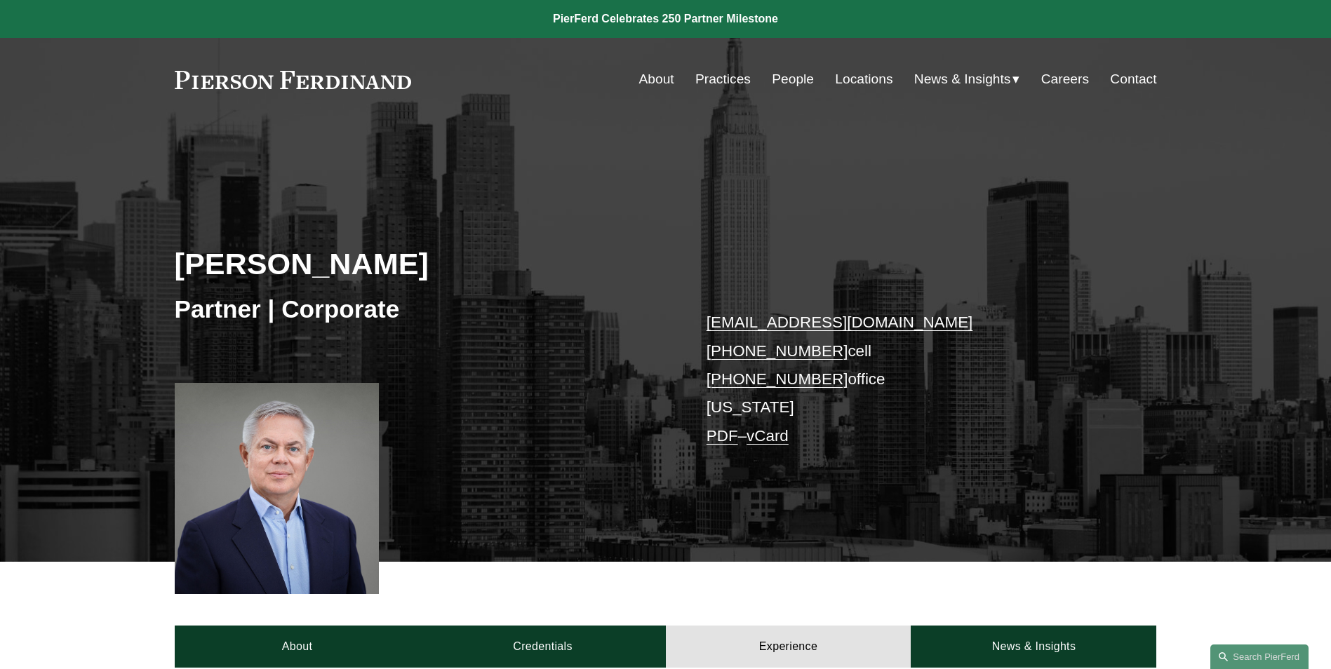
click at [319, 81] on link at bounding box center [293, 80] width 237 height 18
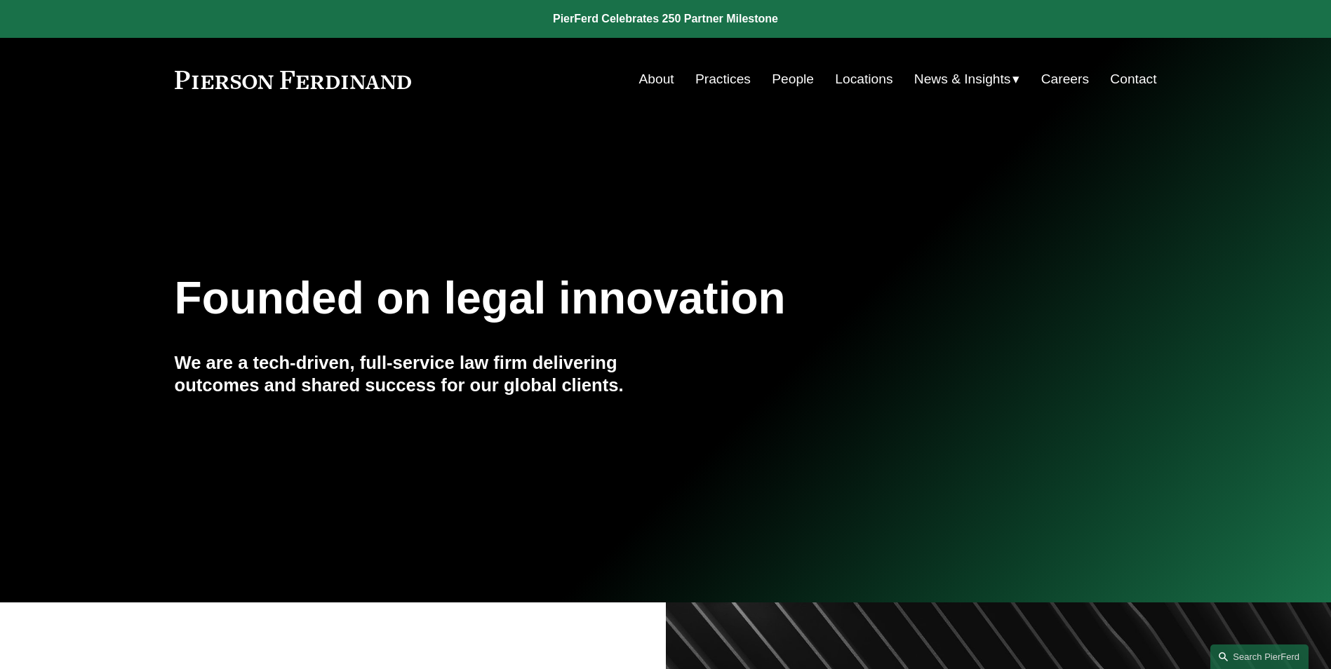
click at [774, 78] on link "People" at bounding box center [793, 79] width 42 height 27
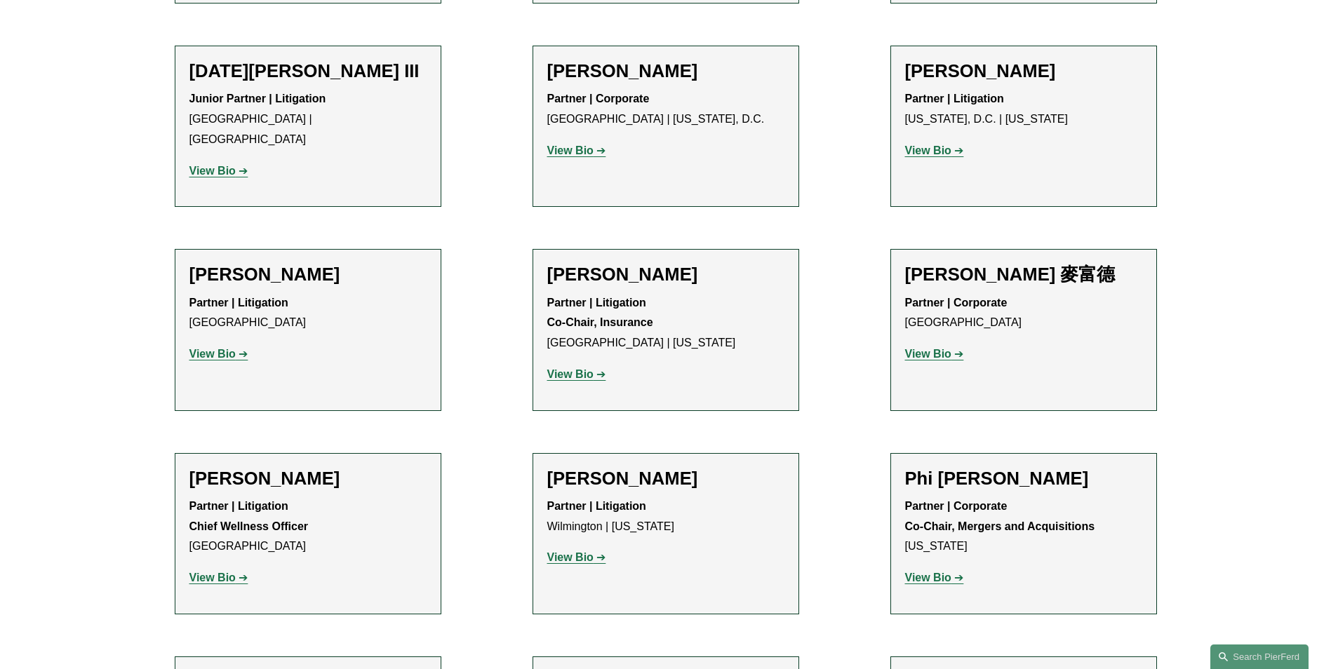
scroll to position [12139, 0]
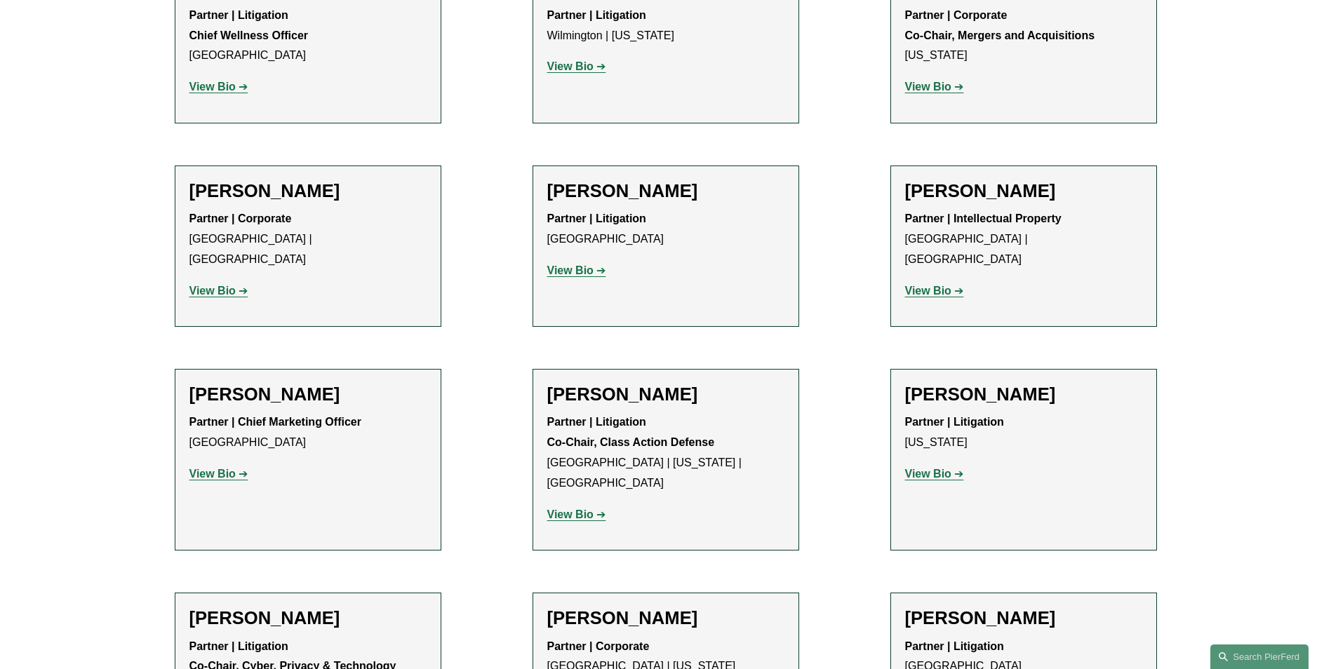
drag, startPoint x: 556, startPoint y: 434, endPoint x: 532, endPoint y: 434, distance: 24.6
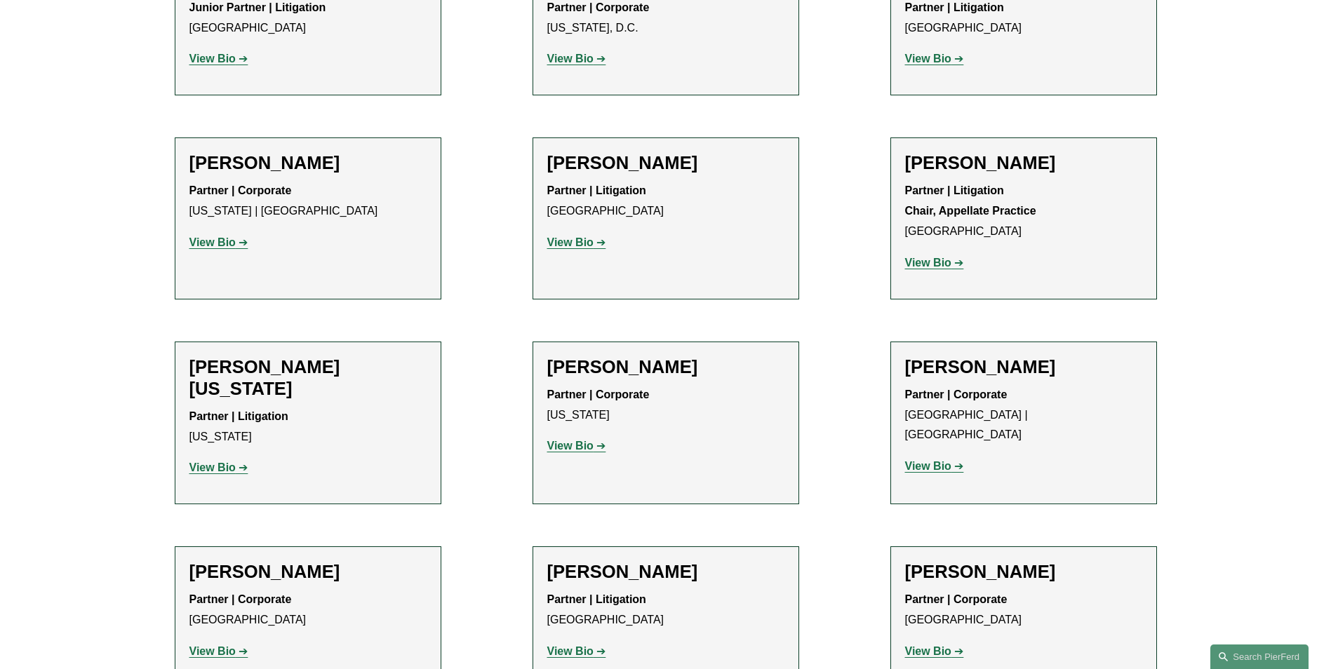
scroll to position [17332, 0]
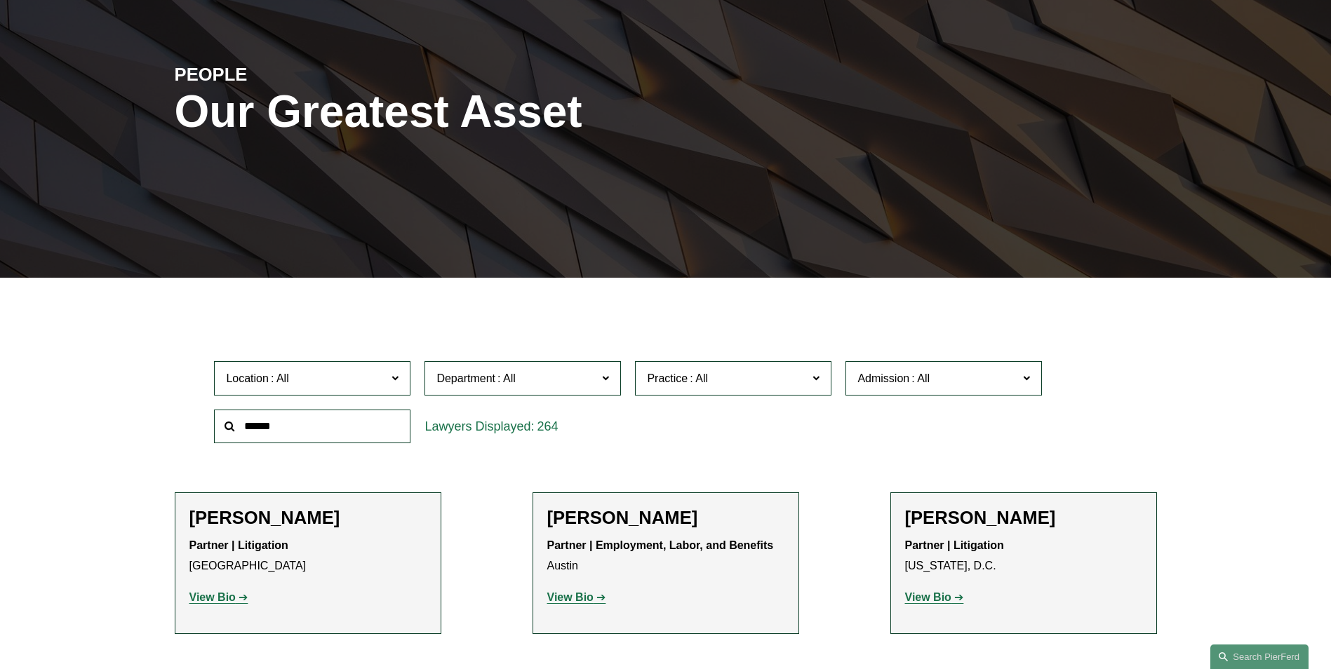
scroll to position [0, 0]
